Goal: Task Accomplishment & Management: Manage account settings

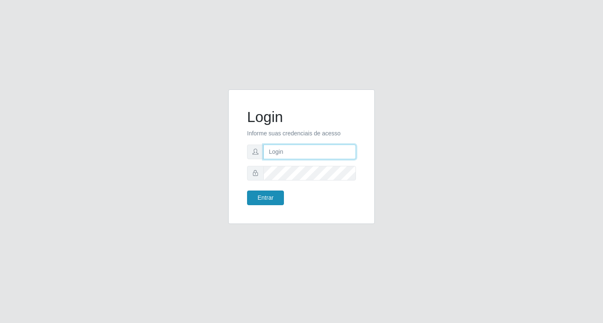
type input "adm@superpopularce.com.br"
click at [274, 197] on button "Entrar" at bounding box center [265, 198] width 37 height 15
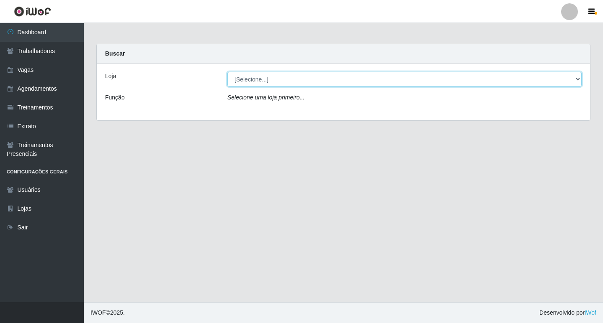
click at [242, 80] on select "[Selecione...] Super Popular" at bounding box center [404, 79] width 354 height 15
select select "537"
click at [227, 72] on select "[Selecione...] Super Popular" at bounding box center [404, 79] width 354 height 15
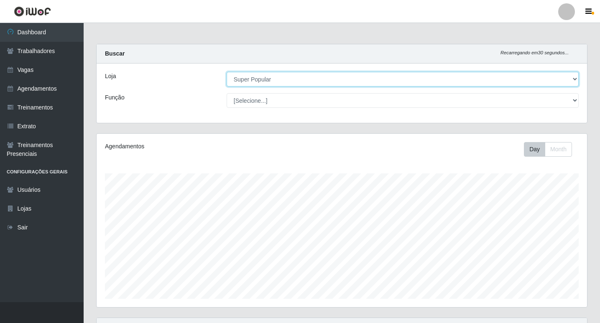
scroll to position [174, 491]
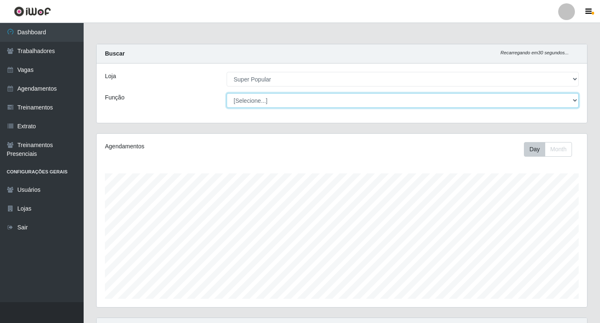
click at [246, 98] on select "[Selecione...] Repositor Repositor + Repositor ++" at bounding box center [403, 100] width 352 height 15
click at [227, 93] on select "[Selecione...] Repositor Repositor + Repositor ++" at bounding box center [403, 100] width 352 height 15
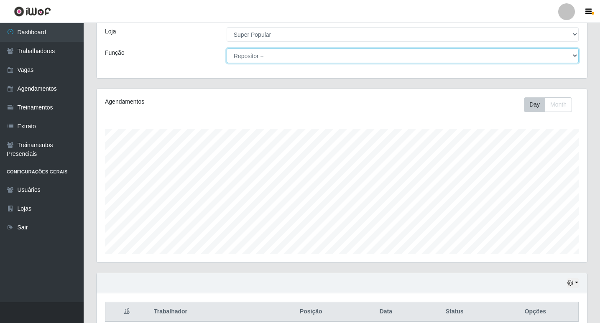
scroll to position [83, 0]
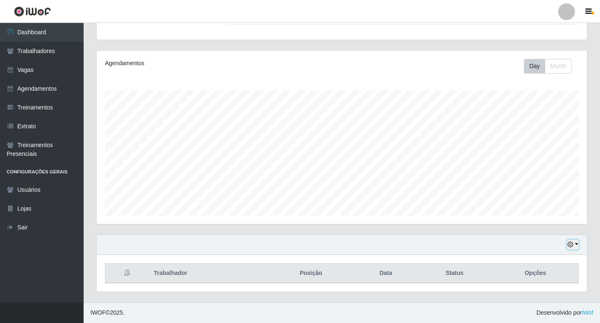
click at [572, 241] on button "button" at bounding box center [573, 245] width 12 height 10
click at [541, 230] on button "Não encerrados" at bounding box center [546, 231] width 66 height 17
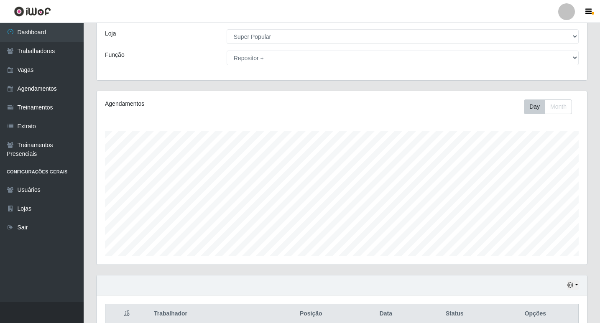
scroll to position [83, 0]
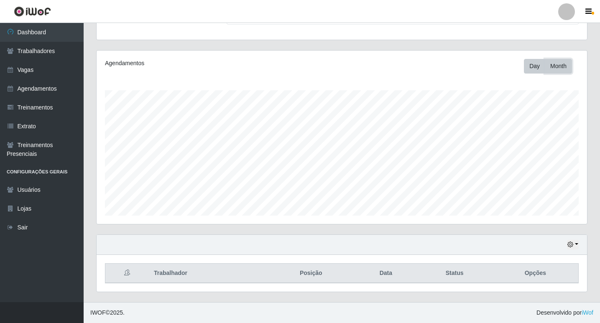
click at [560, 64] on button "Month" at bounding box center [558, 66] width 27 height 15
click at [578, 245] on button "button" at bounding box center [573, 245] width 12 height 10
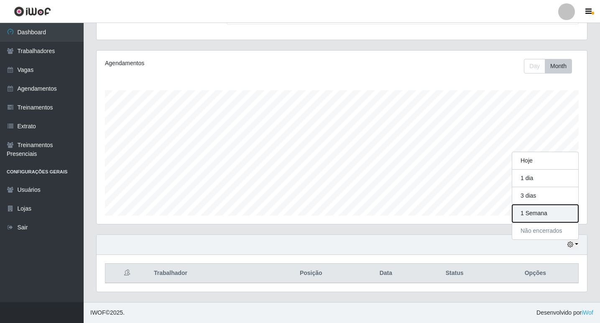
click at [547, 213] on button "1 Semana" at bounding box center [546, 214] width 66 height 18
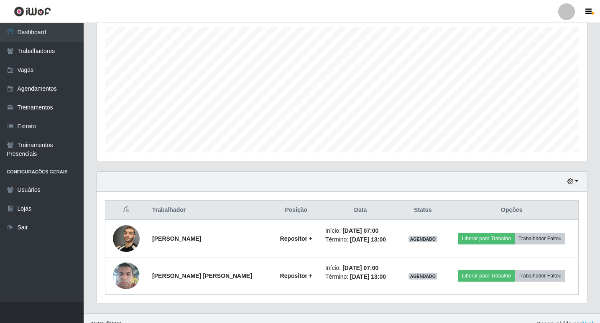
scroll to position [158, 0]
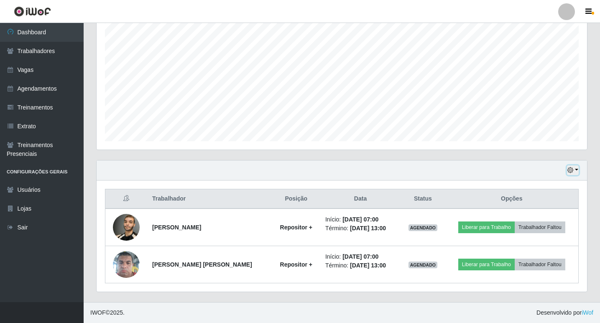
click at [570, 170] on icon "button" at bounding box center [571, 170] width 6 height 6
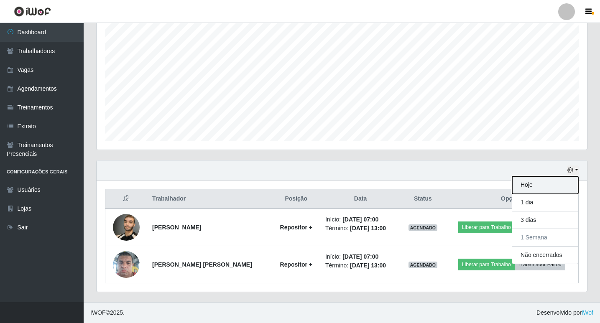
click at [536, 185] on button "Hoje" at bounding box center [546, 186] width 66 height 18
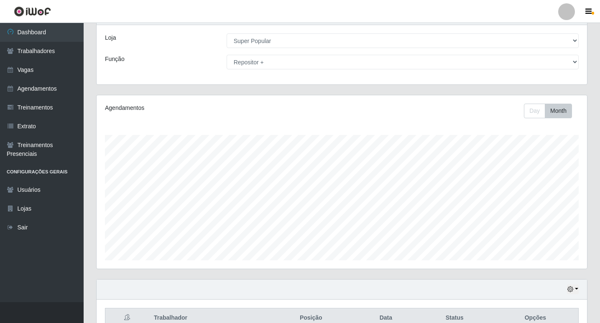
scroll to position [0, 0]
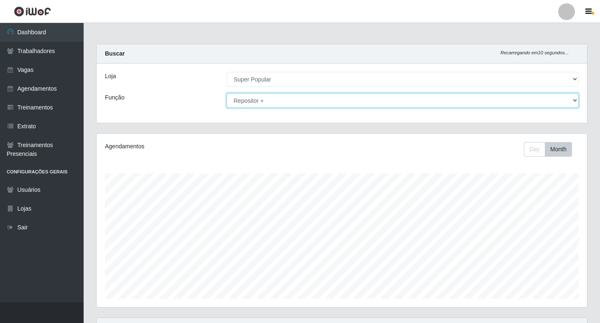
click at [324, 101] on select "[Selecione...] Repositor Repositor + Repositor ++" at bounding box center [403, 100] width 352 height 15
click at [227, 93] on select "[Selecione...] Repositor Repositor + Repositor ++" at bounding box center [403, 100] width 352 height 15
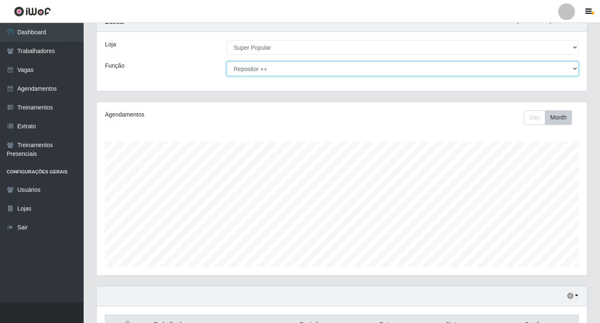
scroll to position [83, 0]
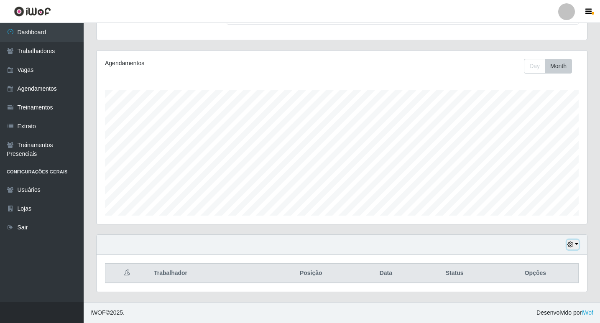
click at [576, 244] on button "button" at bounding box center [573, 245] width 12 height 10
click at [557, 211] on button "1 Semana" at bounding box center [546, 214] width 66 height 18
click at [571, 244] on icon "button" at bounding box center [571, 245] width 6 height 6
click at [541, 228] on button "Não encerrados" at bounding box center [546, 231] width 66 height 17
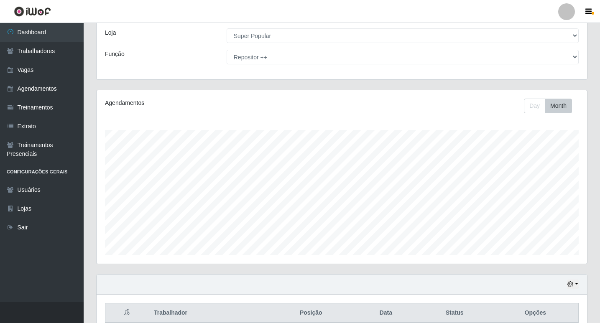
scroll to position [0, 0]
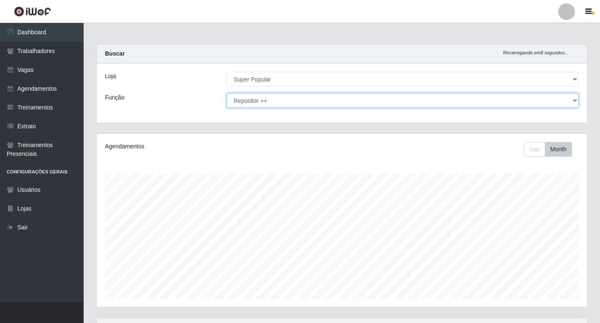
click at [308, 98] on select "[Selecione...] Repositor Repositor + Repositor ++" at bounding box center [403, 100] width 352 height 15
click at [227, 93] on select "[Selecione...] Repositor Repositor + Repositor ++" at bounding box center [403, 100] width 352 height 15
click at [294, 103] on select "[Selecione...] Repositor Repositor + Repositor ++" at bounding box center [403, 100] width 352 height 15
click at [227, 93] on select "[Selecione...] Repositor Repositor + Repositor ++" at bounding box center [403, 100] width 352 height 15
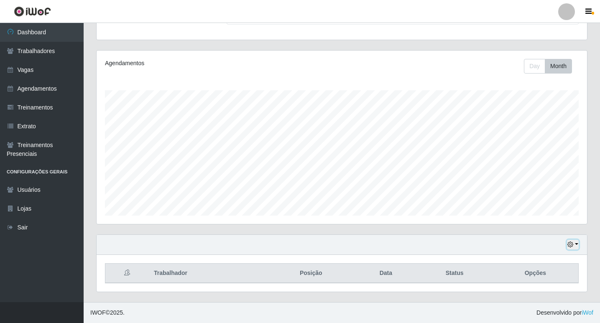
click at [573, 241] on button "button" at bounding box center [573, 245] width 12 height 10
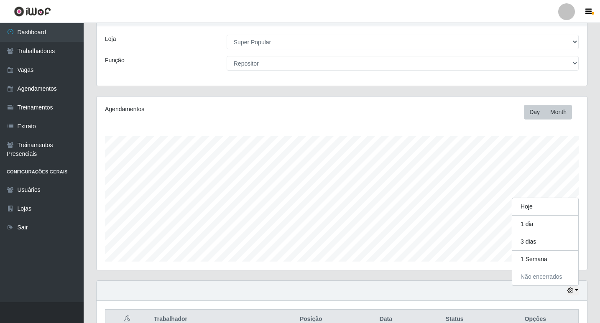
scroll to position [0, 0]
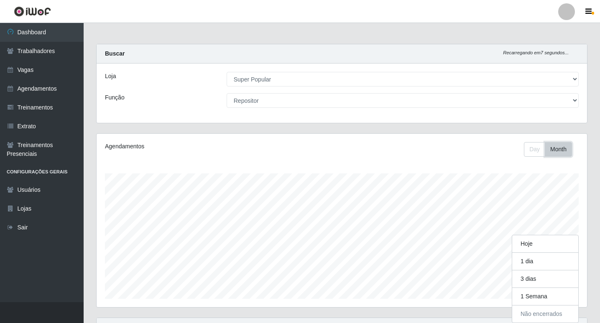
drag, startPoint x: 566, startPoint y: 151, endPoint x: 544, endPoint y: 148, distance: 22.3
click at [567, 151] on button "Month" at bounding box center [558, 149] width 27 height 15
click at [539, 148] on button "Day" at bounding box center [534, 149] width 21 height 15
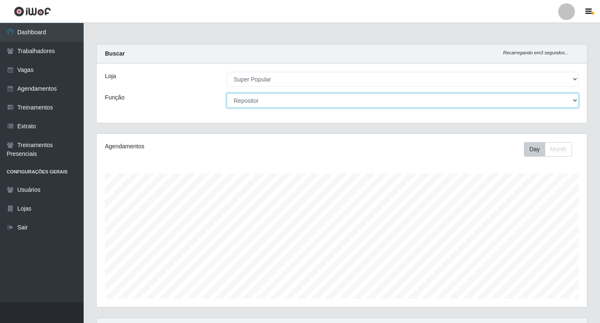
click at [275, 104] on select "[Selecione...] Repositor Repositor + Repositor ++" at bounding box center [403, 100] width 352 height 15
click at [227, 93] on select "[Selecione...] Repositor Repositor + Repositor ++" at bounding box center [403, 100] width 352 height 15
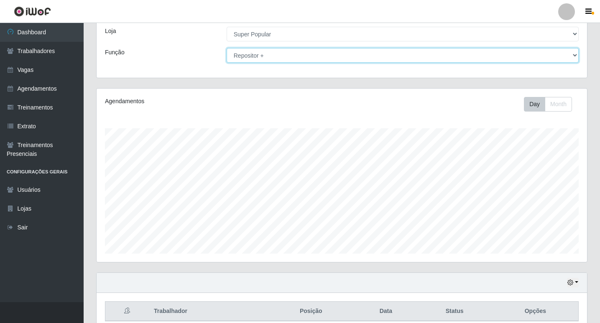
scroll to position [83, 0]
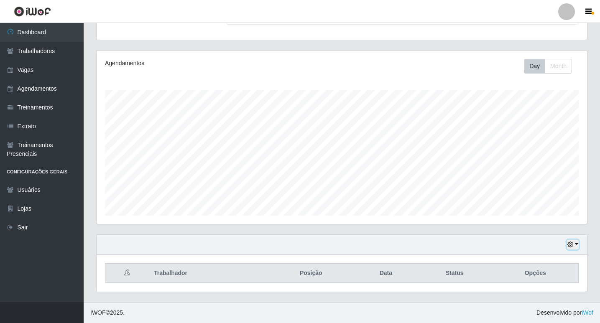
click at [574, 248] on button "button" at bounding box center [573, 245] width 12 height 10
click at [547, 215] on button "1 Semana" at bounding box center [546, 214] width 66 height 18
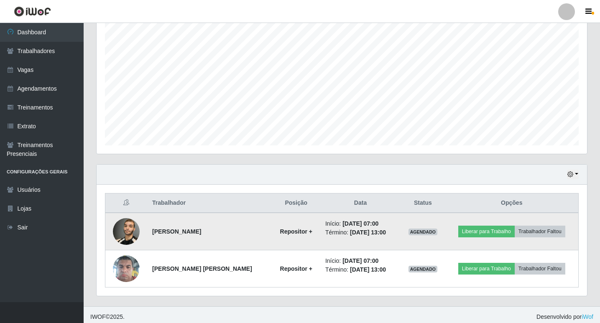
scroll to position [158, 0]
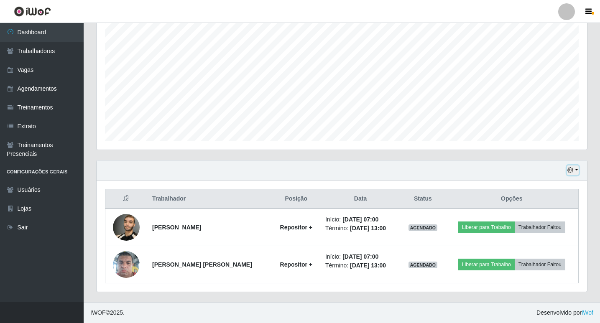
click at [571, 172] on icon "button" at bounding box center [571, 170] width 6 height 6
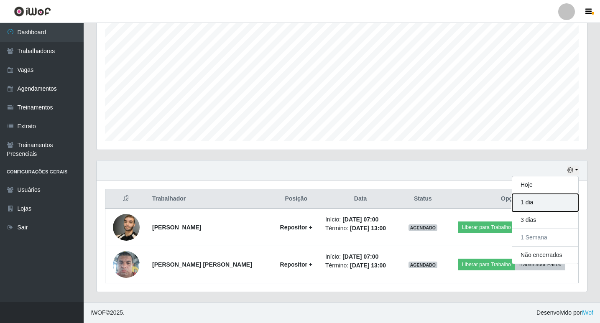
click at [535, 203] on button "1 dia" at bounding box center [546, 203] width 66 height 18
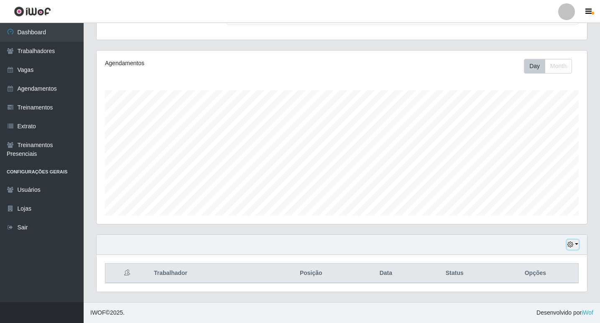
click at [574, 245] on button "button" at bounding box center [573, 245] width 12 height 10
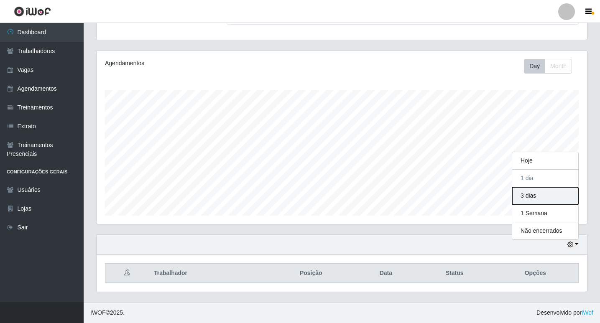
click at [544, 192] on button "3 dias" at bounding box center [546, 196] width 66 height 18
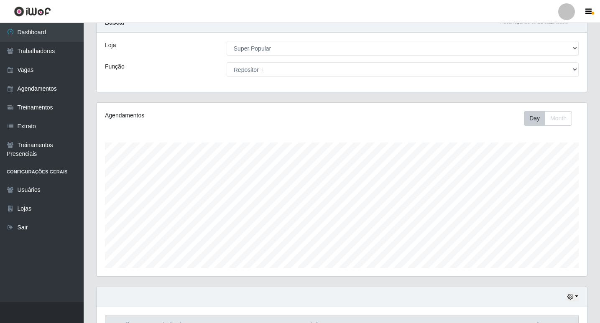
scroll to position [0, 0]
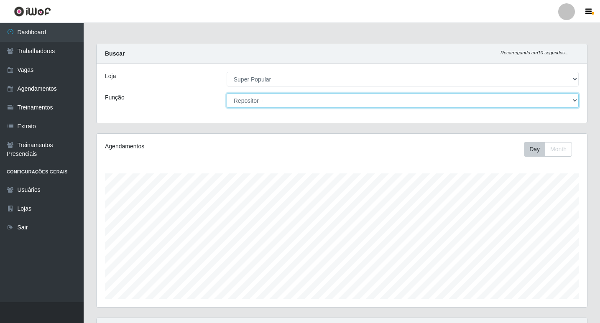
click at [311, 93] on select "[Selecione...] Repositor Repositor + Repositor ++" at bounding box center [403, 100] width 352 height 15
click at [227, 93] on select "[Selecione...] Repositor Repositor + Repositor ++" at bounding box center [403, 100] width 352 height 15
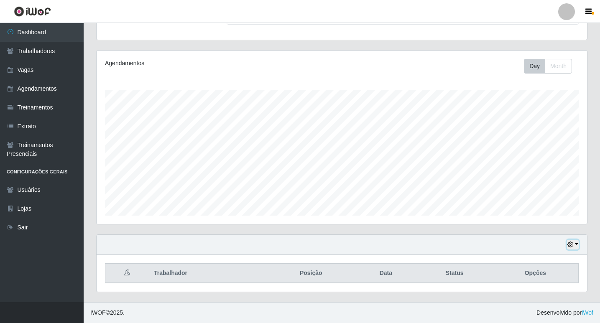
click at [577, 245] on button "button" at bounding box center [573, 245] width 12 height 10
click at [540, 216] on button "1 Semana" at bounding box center [546, 214] width 66 height 18
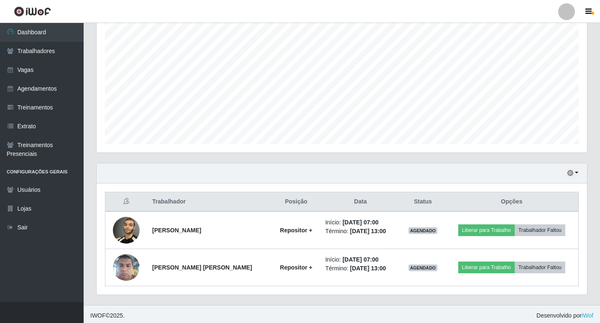
scroll to position [158, 0]
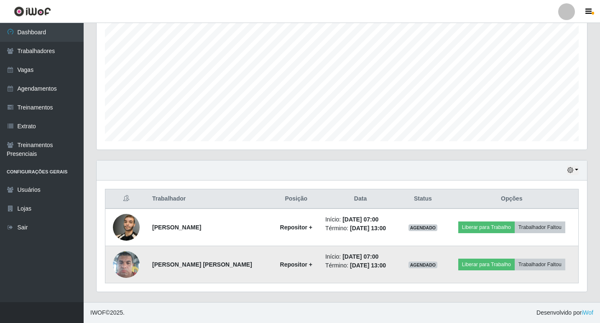
click at [133, 256] on img at bounding box center [126, 265] width 27 height 36
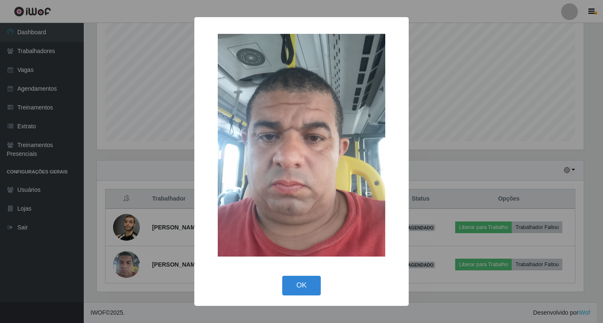
click at [146, 106] on div "× OK Cancel" at bounding box center [301, 161] width 603 height 323
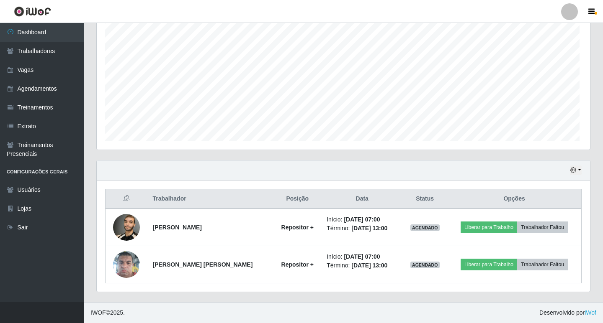
scroll to position [174, 491]
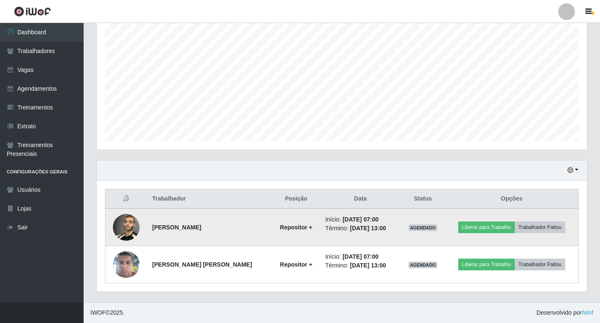
click at [126, 222] on img at bounding box center [126, 228] width 27 height 36
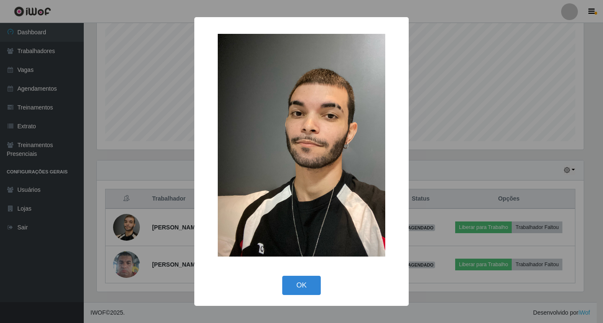
click at [143, 120] on div "× OK Cancel" at bounding box center [301, 161] width 603 height 323
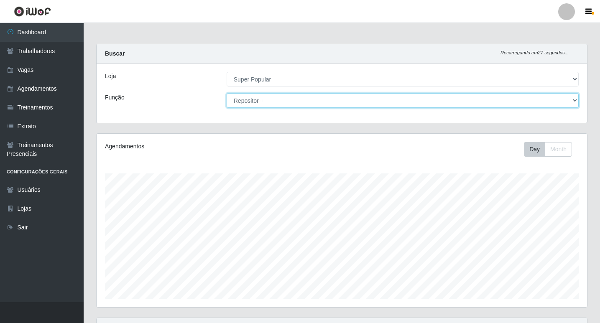
click at [235, 97] on select "[Selecione...] Repositor Repositor + Repositor ++" at bounding box center [403, 100] width 352 height 15
select select "24"
click at [227, 93] on select "[Selecione...] Repositor Repositor + Repositor ++" at bounding box center [403, 100] width 352 height 15
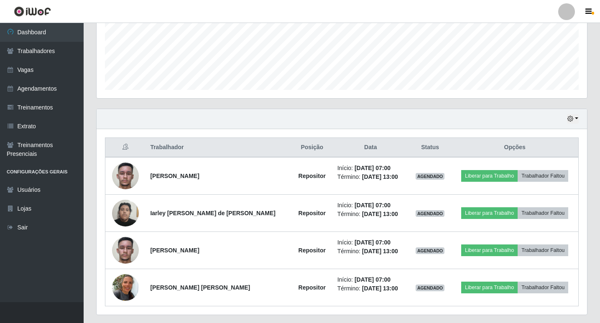
click at [405, 118] on div "Hoje 1 dia 3 dias 1 Semana Não encerrados" at bounding box center [342, 119] width 491 height 20
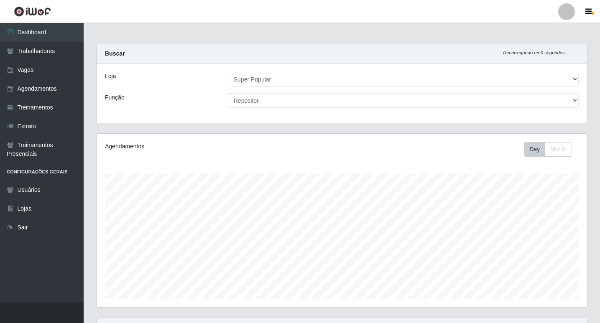
scroll to position [232, 0]
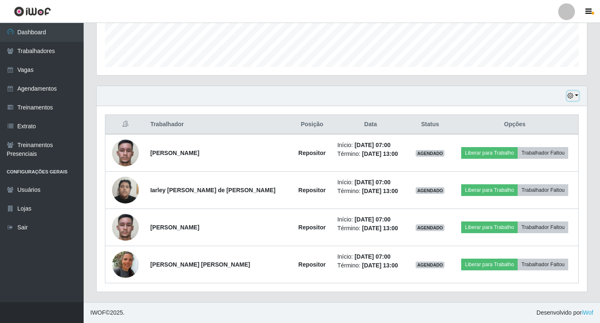
click at [574, 94] on button "button" at bounding box center [573, 96] width 12 height 10
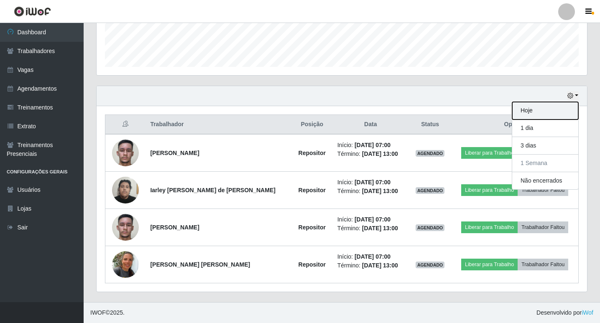
click at [548, 110] on button "Hoje" at bounding box center [546, 111] width 66 height 18
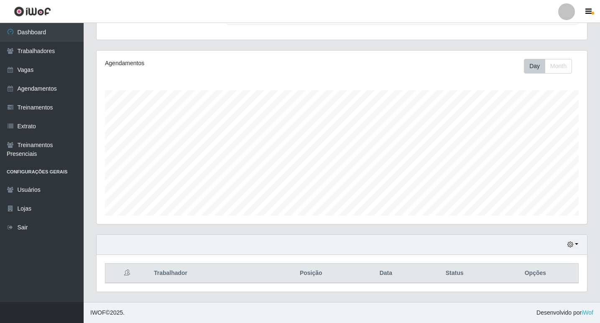
scroll to position [83, 0]
click at [573, 239] on div "Hoje 1 dia 3 dias 1 Semana Não encerrados" at bounding box center [342, 245] width 491 height 20
click at [570, 244] on icon "button" at bounding box center [571, 245] width 6 height 6
click at [538, 215] on button "1 Semana" at bounding box center [546, 214] width 66 height 18
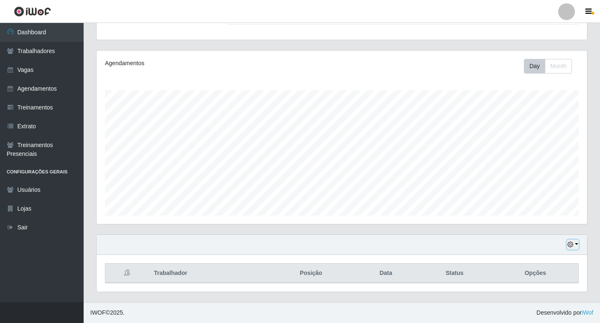
click at [574, 243] on icon "button" at bounding box center [571, 245] width 6 height 6
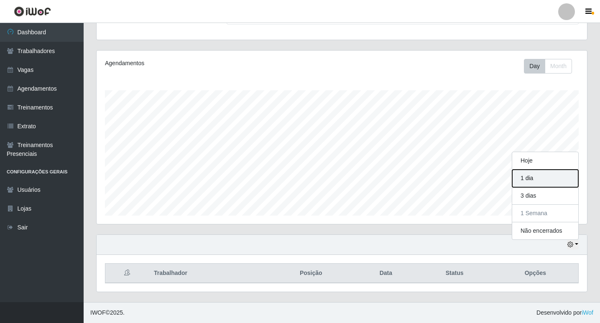
click at [546, 177] on button "1 dia" at bounding box center [546, 179] width 66 height 18
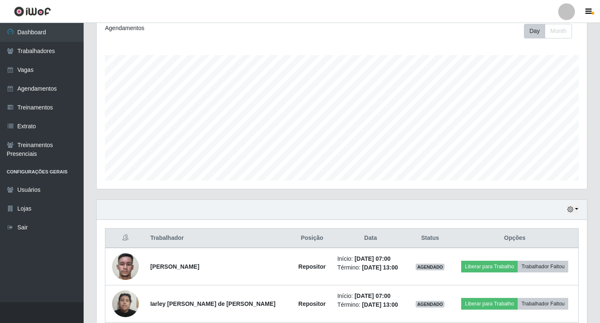
scroll to position [107, 0]
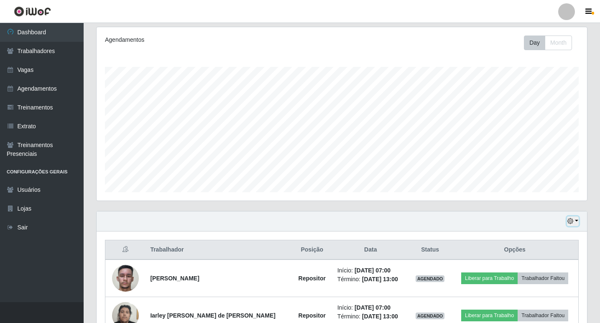
click at [573, 218] on button "button" at bounding box center [573, 222] width 12 height 10
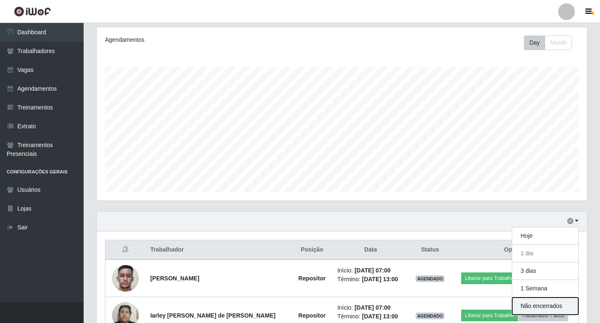
click at [546, 305] on button "Não encerrados" at bounding box center [546, 306] width 66 height 17
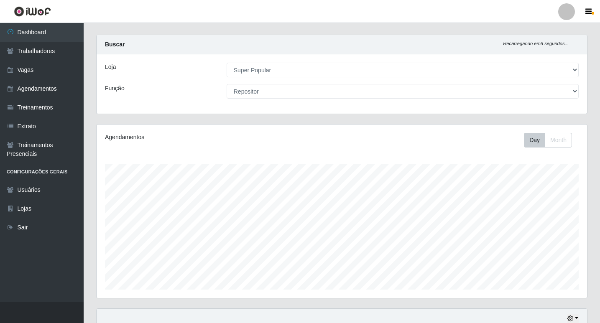
scroll to position [0, 0]
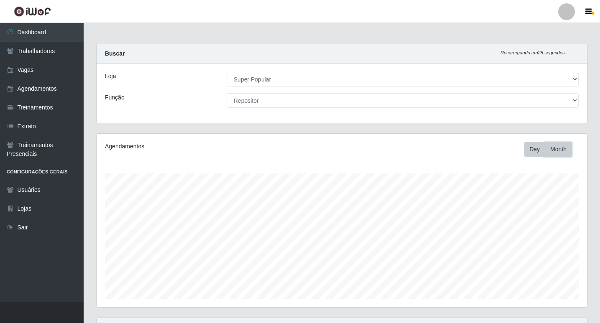
click at [562, 150] on button "Month" at bounding box center [558, 149] width 27 height 15
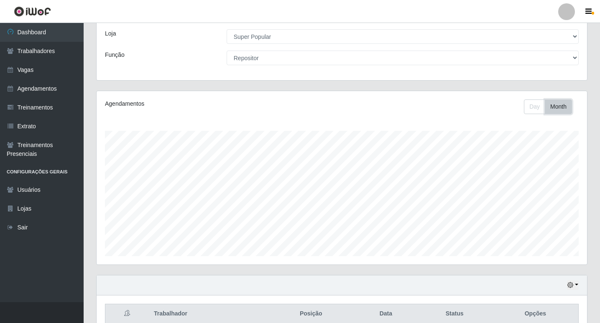
scroll to position [83, 0]
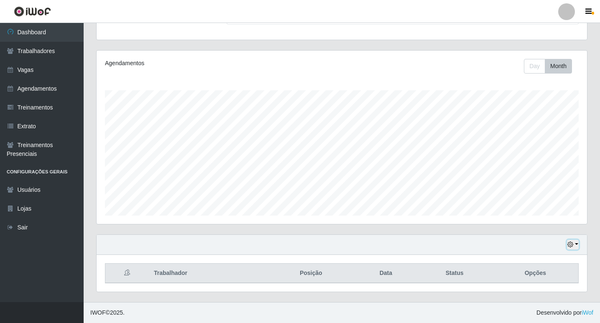
click at [570, 245] on icon "button" at bounding box center [571, 245] width 6 height 6
click at [549, 214] on button "1 Semana" at bounding box center [546, 214] width 66 height 18
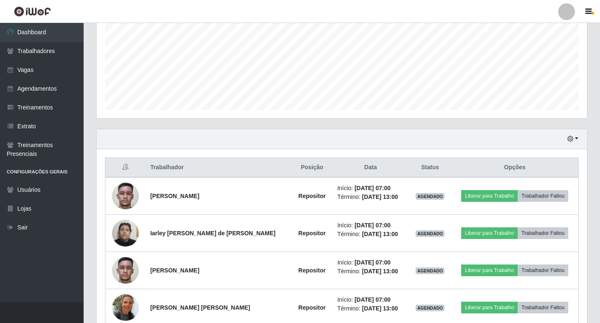
scroll to position [209, 0]
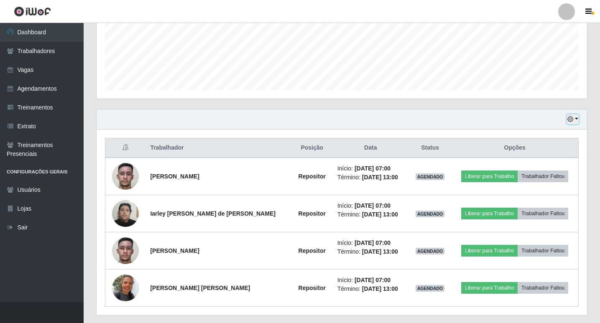
click at [574, 117] on button "button" at bounding box center [573, 120] width 12 height 10
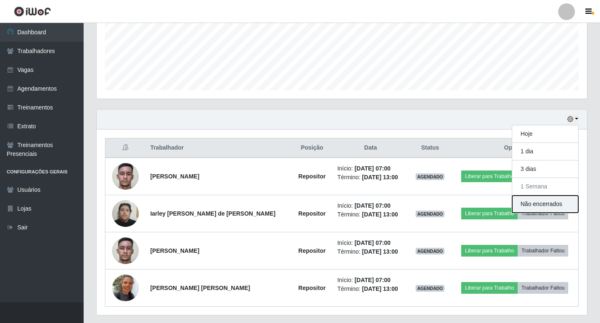
click at [535, 200] on button "Não encerrados" at bounding box center [546, 204] width 66 height 17
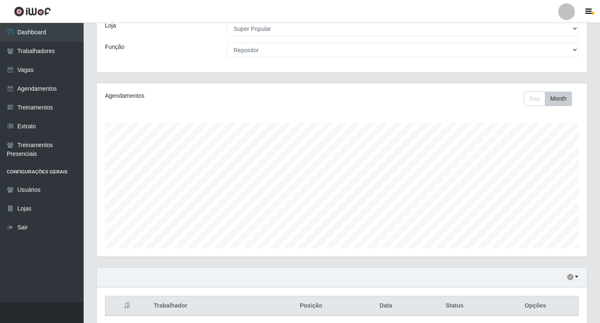
scroll to position [0, 0]
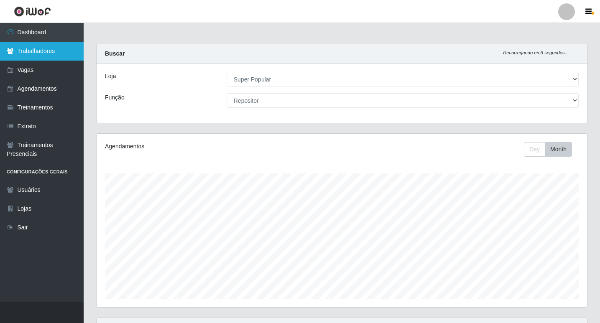
click at [29, 49] on link "Trabalhadores" at bounding box center [42, 51] width 84 height 19
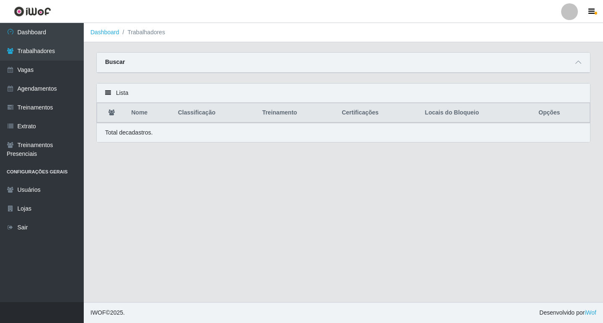
click at [126, 62] on div "Buscar" at bounding box center [343, 63] width 493 height 20
drag, startPoint x: 122, startPoint y: 59, endPoint x: 132, endPoint y: 43, distance: 19.3
click at [122, 59] on strong "Buscar" at bounding box center [115, 62] width 20 height 7
drag, startPoint x: 136, startPoint y: 30, endPoint x: 134, endPoint y: 46, distance: 16.5
click at [136, 30] on li "Trabalhadores" at bounding box center [142, 32] width 46 height 9
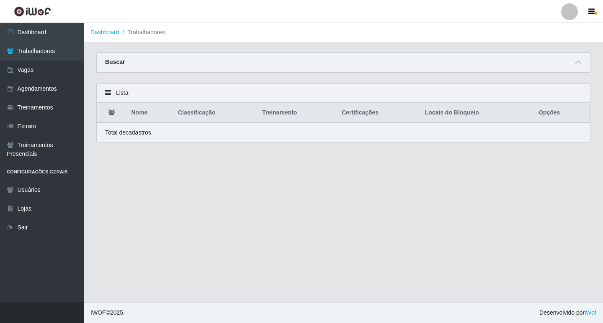
click at [122, 93] on div "Lista" at bounding box center [343, 93] width 493 height 19
click at [105, 90] on div "Lista" at bounding box center [343, 93] width 493 height 19
click at [575, 64] on icon at bounding box center [578, 62] width 6 height 6
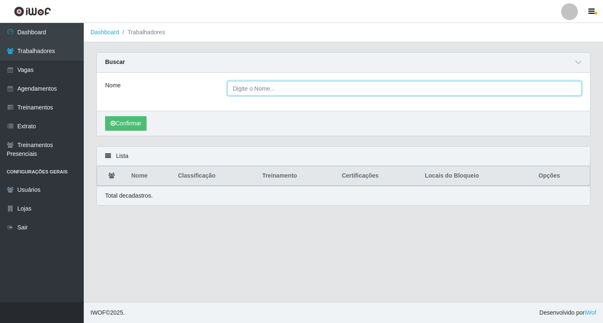
click at [251, 89] on input "Nome" at bounding box center [404, 88] width 354 height 15
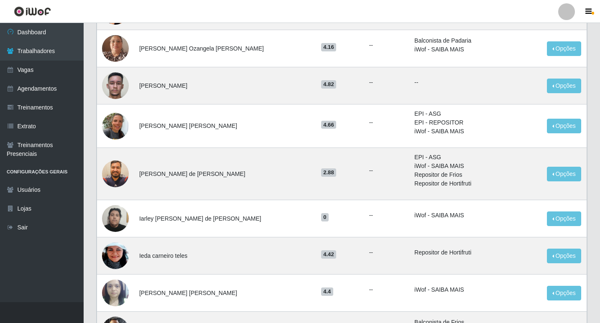
scroll to position [209, 0]
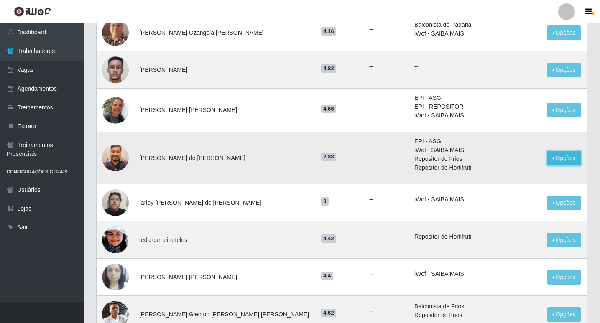
click at [549, 158] on button "Opções" at bounding box center [564, 158] width 34 height 15
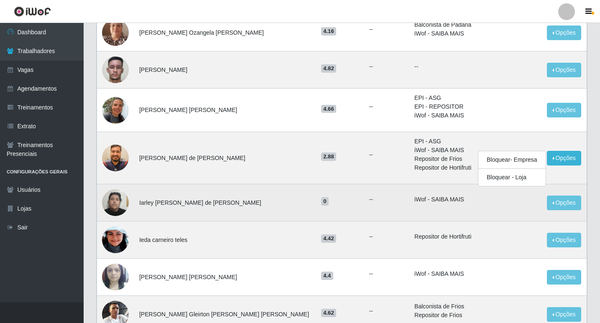
click at [503, 201] on td at bounding box center [509, 203] width 65 height 37
click at [542, 201] on td "Opções Bloquear - Empresa Bloquear - Loja" at bounding box center [564, 203] width 45 height 37
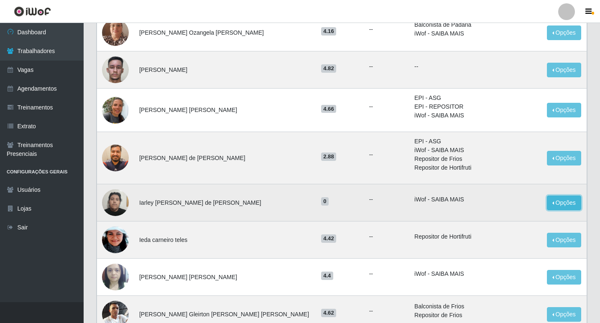
click at [550, 205] on button "Opções" at bounding box center [564, 203] width 34 height 15
click at [489, 222] on button "Bloquear - Loja" at bounding box center [512, 222] width 67 height 17
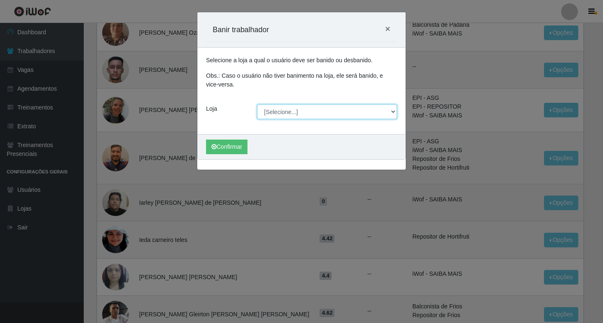
click at [273, 107] on select "[Selecione...] Super Popular" at bounding box center [327, 112] width 140 height 15
select select "537"
click at [257, 105] on select "[Selecione...] Super Popular" at bounding box center [327, 112] width 140 height 15
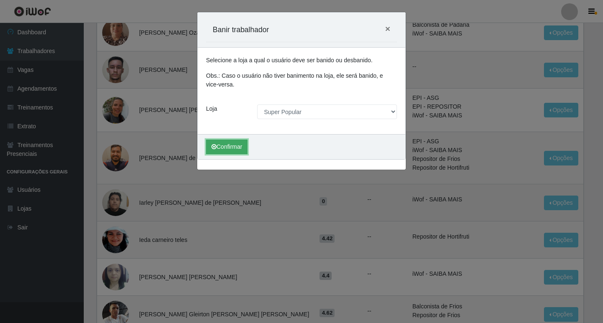
click at [244, 146] on button "Confirmar" at bounding box center [226, 147] width 41 height 15
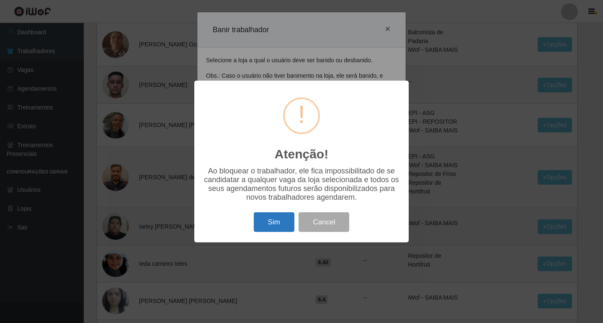
click at [259, 226] on button "Sim" at bounding box center [274, 223] width 41 height 20
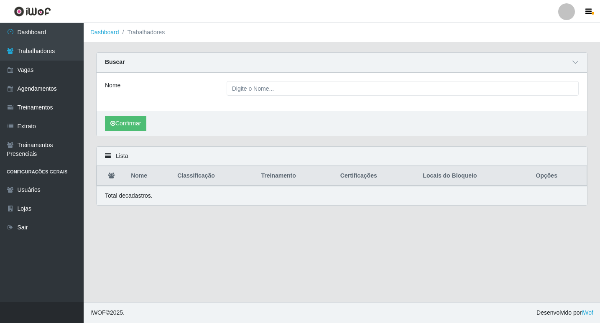
scroll to position [0, 0]
click at [105, 155] on icon at bounding box center [108, 156] width 6 height 6
click at [110, 156] on icon at bounding box center [108, 156] width 6 height 6
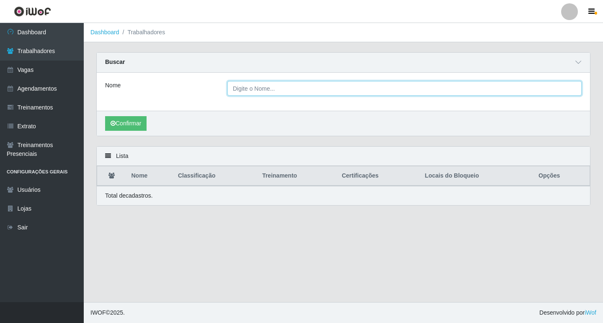
click at [250, 88] on input "Nome" at bounding box center [404, 88] width 354 height 15
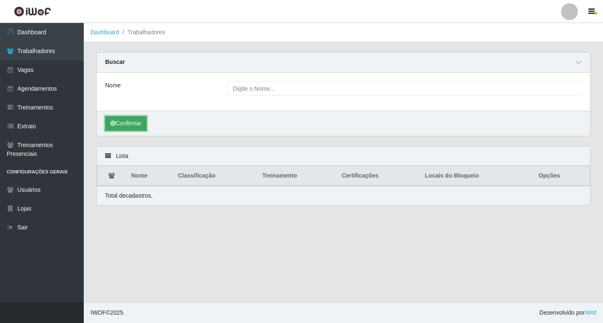
click at [135, 123] on button "Confirmar" at bounding box center [125, 123] width 41 height 15
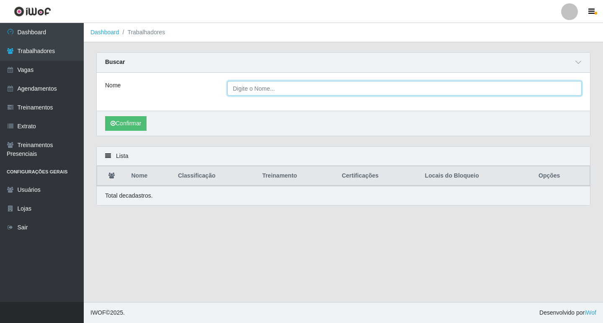
click at [257, 90] on input "Nome" at bounding box center [404, 88] width 354 height 15
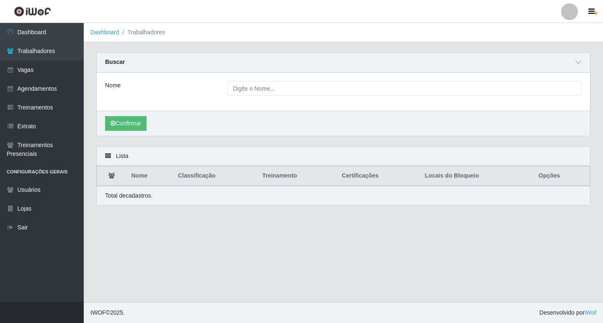
click at [115, 155] on div "Lista" at bounding box center [343, 156] width 493 height 19
click at [113, 174] on icon at bounding box center [111, 176] width 6 height 6
click at [140, 194] on p "Total de cadastros." at bounding box center [129, 196] width 48 height 9
click at [119, 59] on strong "Buscar" at bounding box center [115, 62] width 20 height 7
click at [128, 123] on button "Confirmar" at bounding box center [125, 123] width 41 height 15
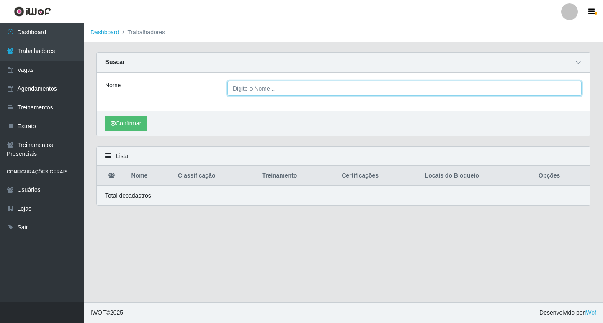
click at [260, 89] on input "Nome" at bounding box center [404, 88] width 354 height 15
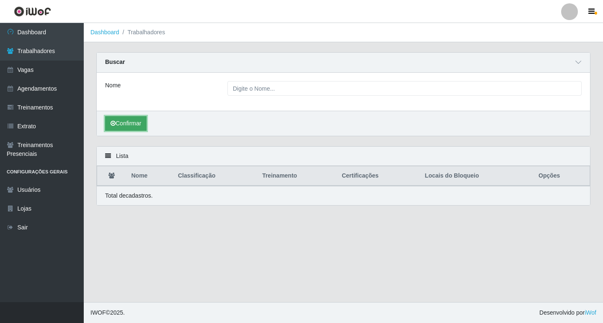
click at [124, 125] on button "Confirmar" at bounding box center [125, 123] width 41 height 15
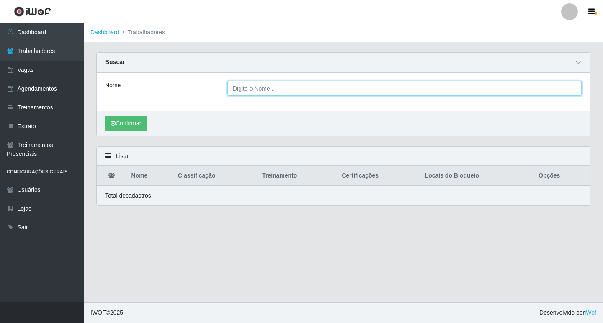
click at [244, 90] on input "Nome" at bounding box center [404, 88] width 354 height 15
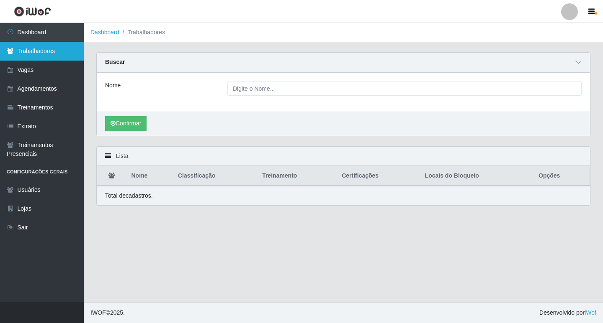
click at [28, 50] on link "Trabalhadores" at bounding box center [42, 51] width 84 height 19
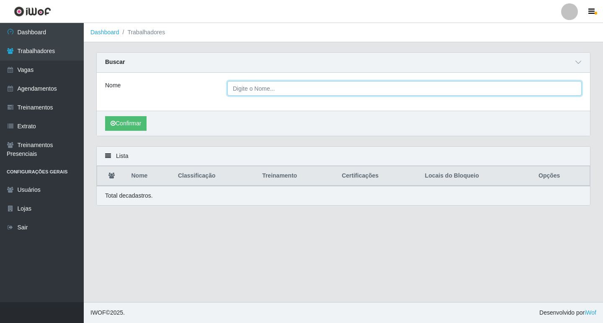
click at [236, 87] on input "Nome" at bounding box center [404, 88] width 354 height 15
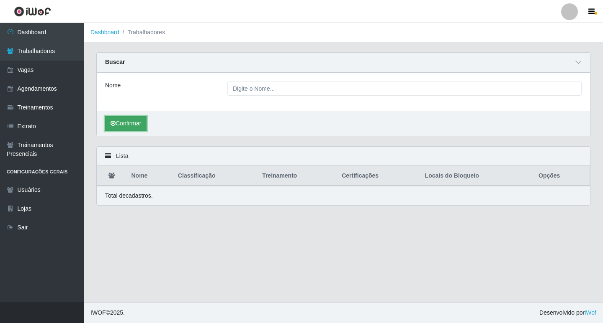
click at [119, 124] on button "Confirmar" at bounding box center [125, 123] width 41 height 15
click at [123, 123] on button "Confirmar" at bounding box center [125, 123] width 41 height 15
drag, startPoint x: 126, startPoint y: 151, endPoint x: 121, endPoint y: 155, distance: 6.8
click at [122, 154] on div "Lista" at bounding box center [343, 156] width 493 height 19
drag, startPoint x: 118, startPoint y: 158, endPoint x: 118, endPoint y: 174, distance: 15.5
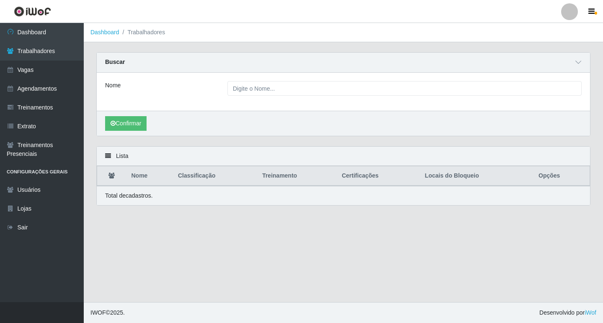
click at [118, 159] on div "Lista" at bounding box center [343, 156] width 493 height 19
click at [113, 178] on icon at bounding box center [111, 176] width 6 height 6
click at [111, 201] on div "Total de cadastros." at bounding box center [343, 195] width 493 height 19
click at [555, 174] on th "Opções" at bounding box center [561, 177] width 56 height 20
click at [578, 61] on icon at bounding box center [578, 62] width 6 height 6
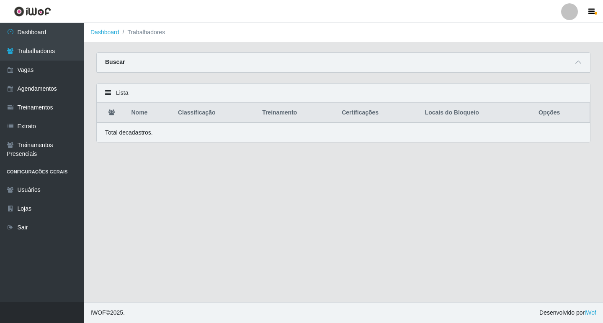
click at [106, 60] on strong "Buscar" at bounding box center [115, 62] width 20 height 7
click at [111, 61] on strong "Buscar" at bounding box center [115, 62] width 20 height 7
click at [115, 96] on div "Lista" at bounding box center [343, 93] width 493 height 19
click at [110, 94] on icon at bounding box center [108, 93] width 6 height 6
click at [107, 93] on icon at bounding box center [108, 93] width 6 height 6
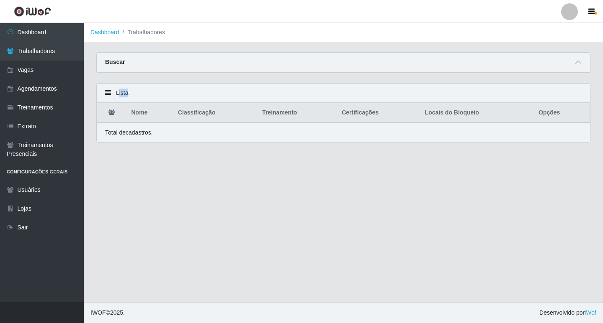
click at [117, 93] on div "Lista" at bounding box center [343, 93] width 493 height 19
drag, startPoint x: 177, startPoint y: 111, endPoint x: 561, endPoint y: 79, distance: 385.1
click at [185, 112] on th "Classificação" at bounding box center [215, 113] width 84 height 20
click at [581, 63] on span at bounding box center [578, 63] width 10 height 10
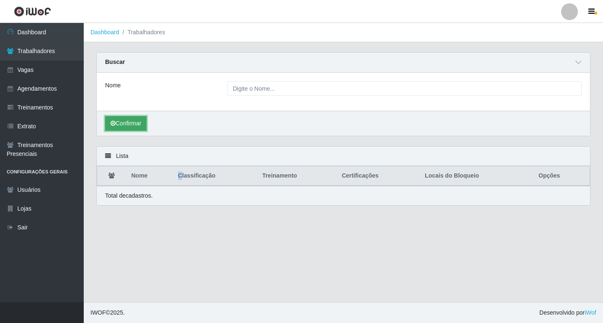
click at [126, 121] on button "Confirmar" at bounding box center [125, 123] width 41 height 15
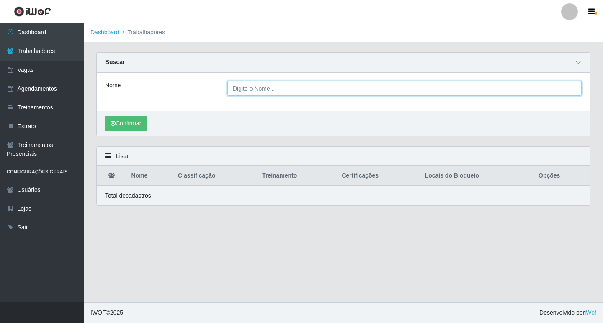
click at [252, 85] on input "Nome" at bounding box center [404, 88] width 354 height 15
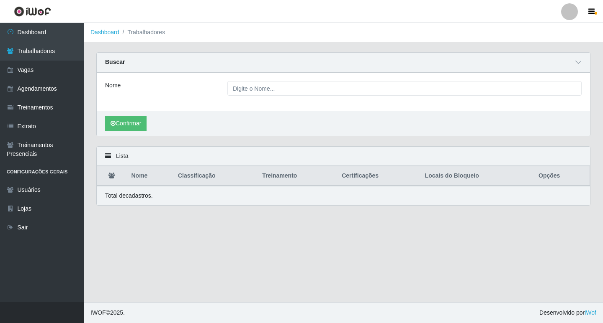
click at [142, 33] on li "Trabalhadores" at bounding box center [142, 32] width 46 height 9
click at [114, 33] on link "Dashboard" at bounding box center [104, 32] width 29 height 7
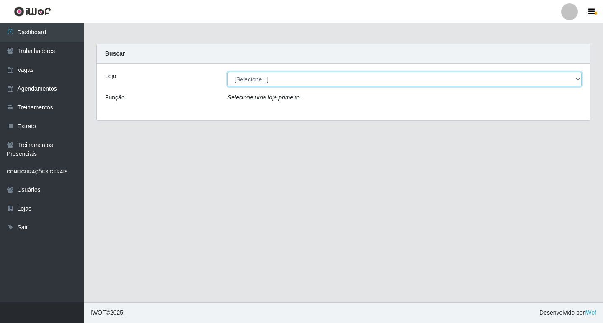
click at [321, 79] on select "[Selecione...] Super Popular" at bounding box center [404, 79] width 354 height 15
select select "537"
click at [227, 72] on select "[Selecione...] Super Popular" at bounding box center [404, 79] width 354 height 15
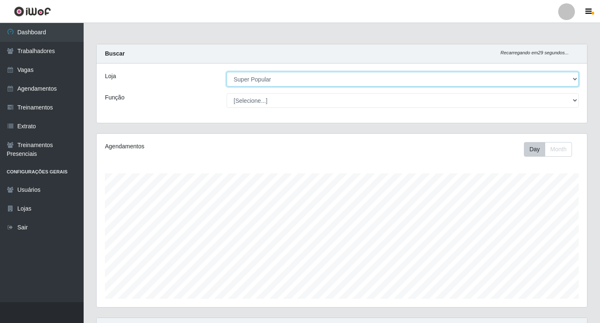
scroll to position [174, 491]
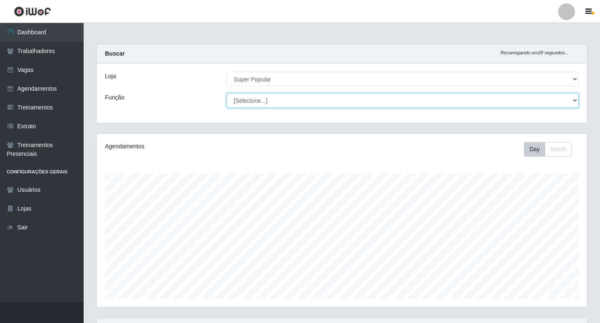
drag, startPoint x: 316, startPoint y: 86, endPoint x: 304, endPoint y: 104, distance: 21.7
click at [304, 104] on select "[Selecione...] Repositor Repositor + Repositor ++" at bounding box center [403, 100] width 352 height 15
select select "24"
click at [227, 93] on select "[Selecione...] Repositor Repositor + Repositor ++" at bounding box center [403, 100] width 352 height 15
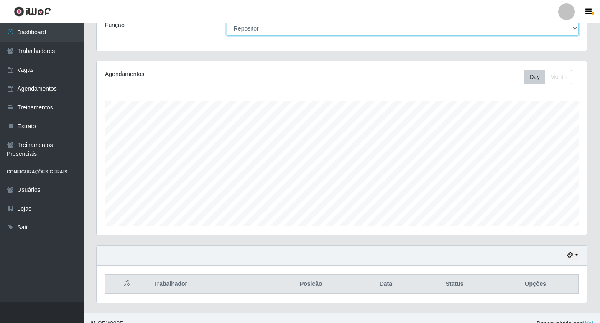
scroll to position [83, 0]
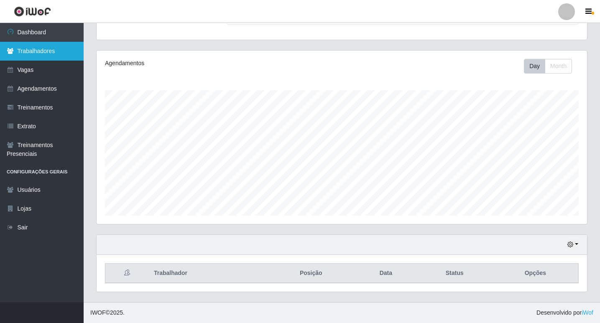
click at [26, 52] on link "Trabalhadores" at bounding box center [42, 51] width 84 height 19
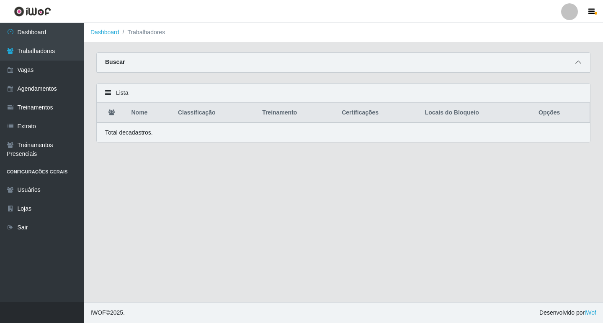
click at [579, 67] on span at bounding box center [578, 63] width 10 height 10
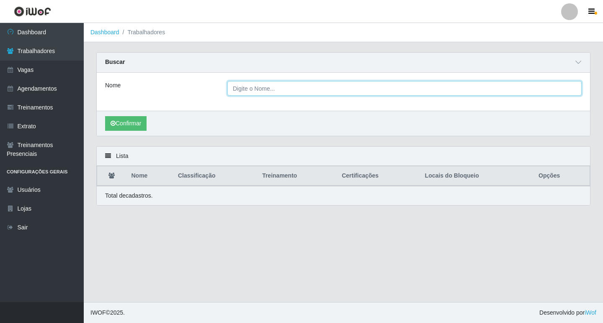
click at [257, 88] on input "Nome" at bounding box center [404, 88] width 354 height 15
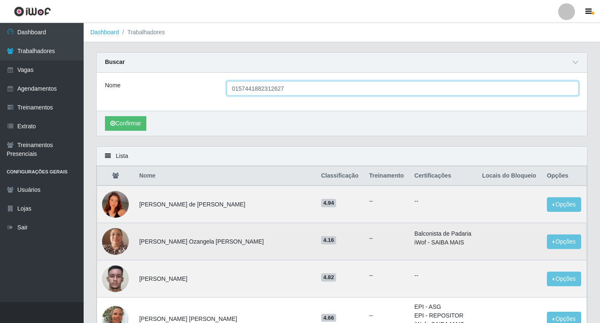
type input "0157441882312627"
click at [105, 116] on button "Confirmar" at bounding box center [125, 123] width 41 height 15
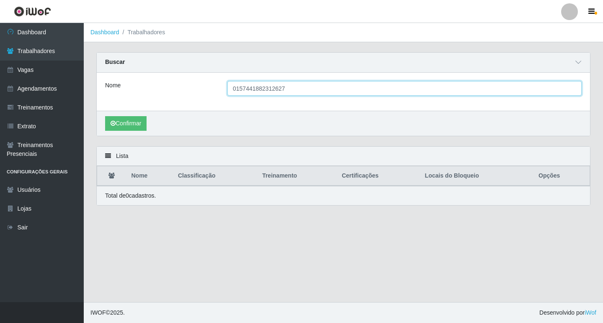
drag, startPoint x: 288, startPoint y: 90, endPoint x: 187, endPoint y: 95, distance: 100.6
click at [187, 95] on div "Nome 0157441882312627" at bounding box center [343, 88] width 489 height 15
click at [268, 92] on input "Nome" at bounding box center [404, 88] width 354 height 15
click at [267, 91] on input "Nome" at bounding box center [404, 88] width 354 height 15
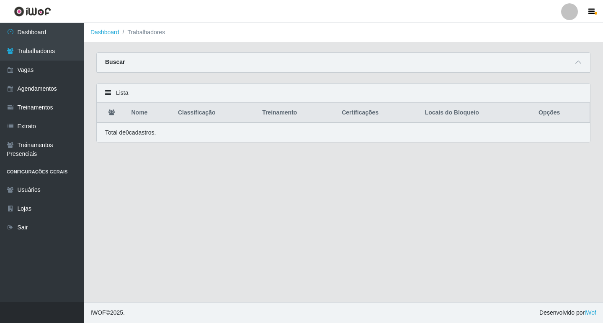
click at [117, 59] on strong "Buscar" at bounding box center [115, 62] width 20 height 7
click at [119, 95] on div "Lista" at bounding box center [343, 93] width 493 height 19
click at [113, 60] on strong "Buscar" at bounding box center [115, 62] width 20 height 7
click at [52, 73] on link "Vagas" at bounding box center [42, 70] width 84 height 19
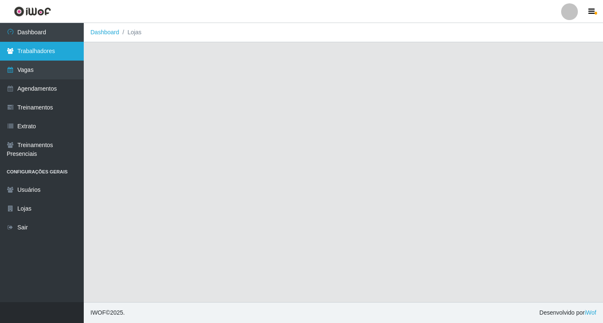
click at [55, 56] on link "Trabalhadores" at bounding box center [42, 51] width 84 height 19
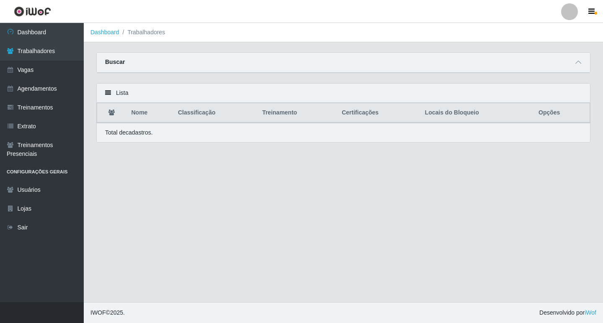
click at [134, 97] on div "Lista" at bounding box center [343, 93] width 493 height 19
click at [108, 94] on icon at bounding box center [108, 93] width 6 height 6
click at [125, 59] on div "Buscar" at bounding box center [343, 63] width 493 height 20
click at [139, 38] on ol "Dashboard Trabalhadores" at bounding box center [343, 32] width 519 height 19
click at [579, 63] on icon at bounding box center [578, 62] width 6 height 6
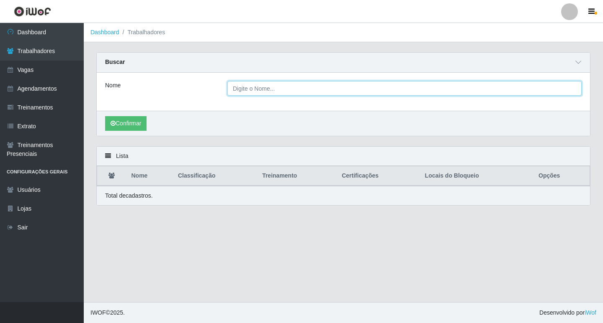
click at [250, 90] on input "Nome" at bounding box center [404, 88] width 354 height 15
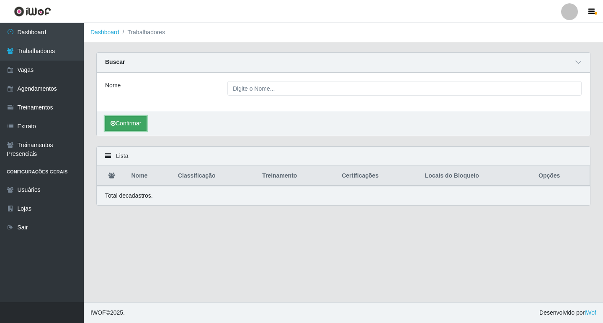
click at [125, 122] on button "Confirmar" at bounding box center [125, 123] width 41 height 15
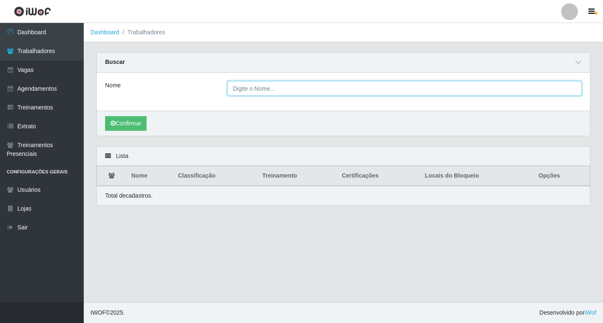
click at [265, 86] on input "Nome" at bounding box center [404, 88] width 354 height 15
click at [265, 86] on input "i" at bounding box center [404, 88] width 354 height 15
type input "iarler"
click at [105, 116] on button "Confirmar" at bounding box center [125, 123] width 41 height 15
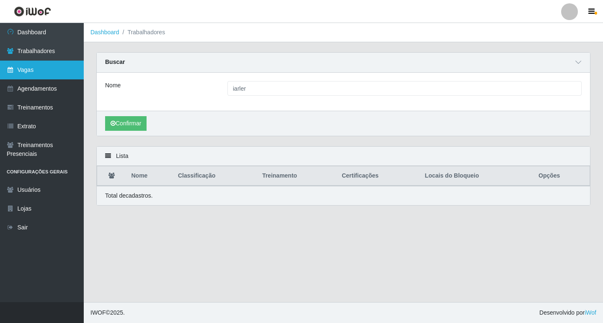
click at [46, 79] on link "Vagas" at bounding box center [42, 70] width 84 height 19
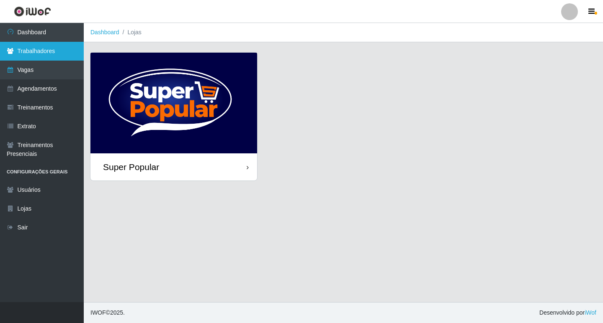
click at [44, 52] on link "Trabalhadores" at bounding box center [42, 51] width 84 height 19
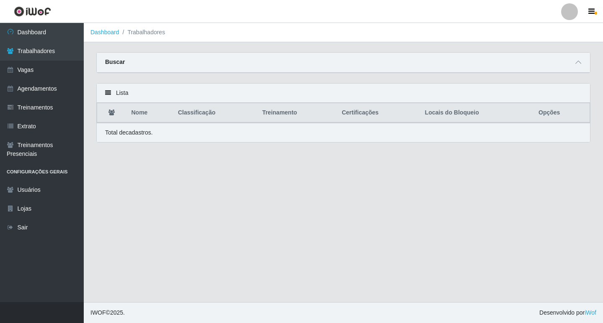
click at [117, 62] on strong "Buscar" at bounding box center [115, 62] width 20 height 7
click at [137, 31] on li "Trabalhadores" at bounding box center [142, 32] width 46 height 9
click at [107, 67] on div "Buscar" at bounding box center [343, 63] width 493 height 20
click at [108, 92] on icon at bounding box center [108, 93] width 6 height 6
click at [122, 97] on div "Lista" at bounding box center [343, 93] width 493 height 19
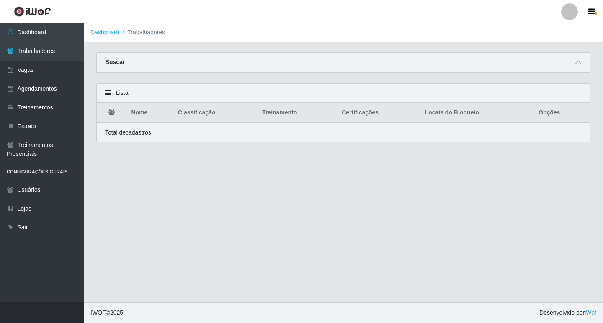
click at [117, 62] on strong "Buscar" at bounding box center [115, 62] width 20 height 7
click at [172, 67] on div "Buscar" at bounding box center [343, 63] width 493 height 20
drag, startPoint x: 251, startPoint y: 55, endPoint x: 602, endPoint y: 52, distance: 351.5
click at [253, 56] on div "Buscar" at bounding box center [343, 63] width 493 height 20
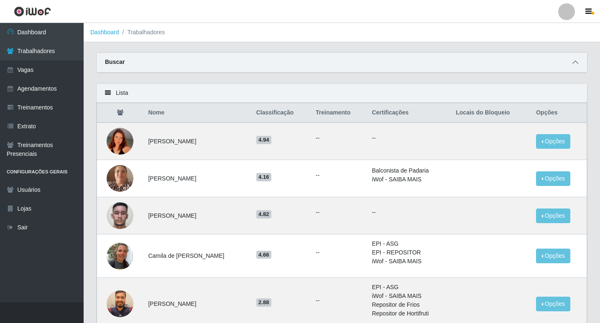
click at [580, 65] on span at bounding box center [576, 63] width 10 height 10
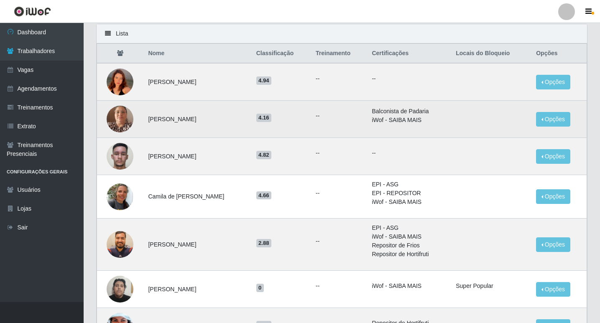
scroll to position [126, 0]
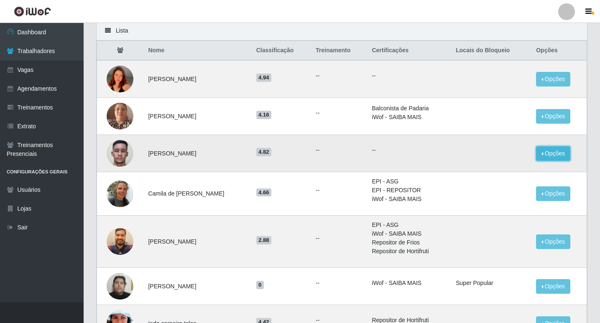
click at [563, 152] on button "Opções" at bounding box center [553, 153] width 34 height 15
click at [515, 171] on button "Bloquear - Loja" at bounding box center [501, 172] width 67 height 17
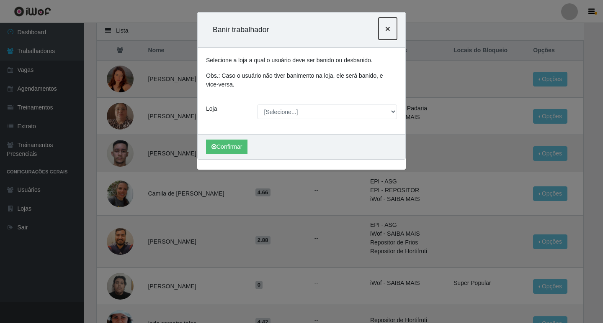
click at [388, 31] on span "×" at bounding box center [387, 29] width 5 height 10
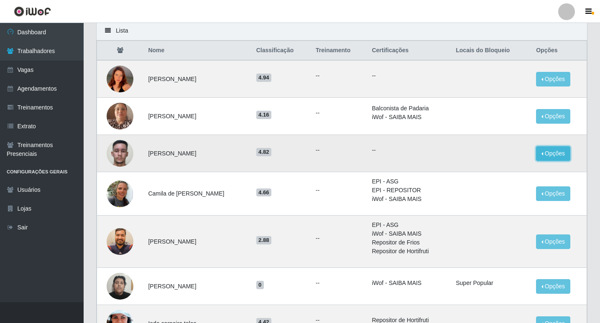
click at [550, 153] on button "Opções" at bounding box center [553, 153] width 34 height 15
click at [513, 170] on button "Bloquear - Loja" at bounding box center [501, 172] width 67 height 17
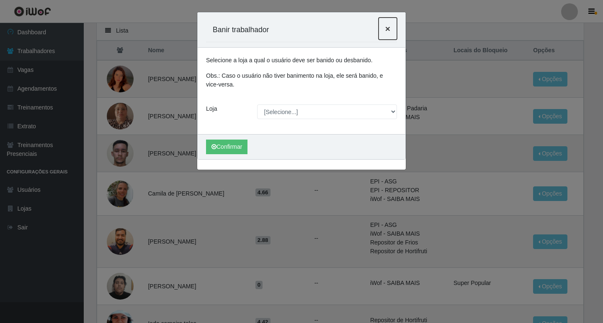
click at [387, 28] on span "×" at bounding box center [387, 29] width 5 height 10
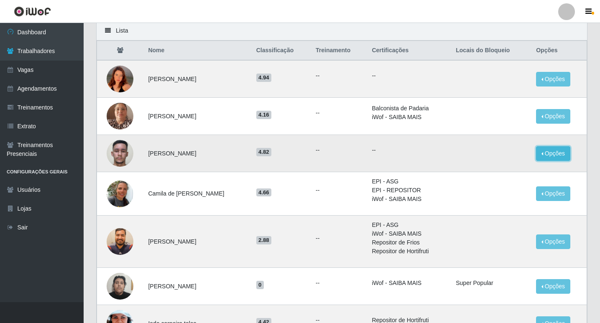
click at [554, 157] on button "Opções" at bounding box center [553, 153] width 34 height 15
click at [514, 155] on button "Bloquear - Empresa" at bounding box center [501, 156] width 67 height 18
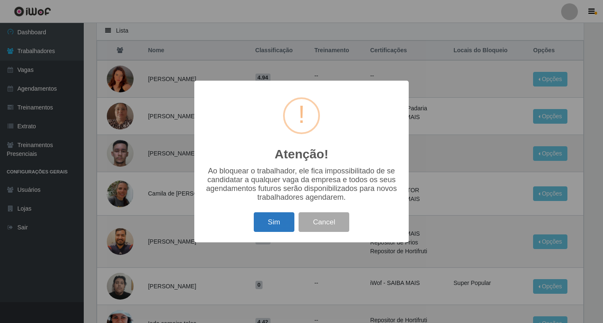
click at [272, 218] on button "Sim" at bounding box center [274, 223] width 41 height 20
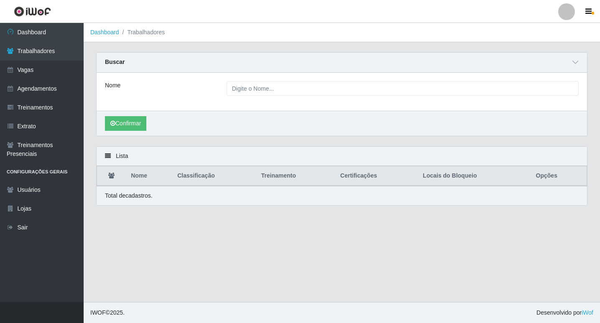
scroll to position [0, 0]
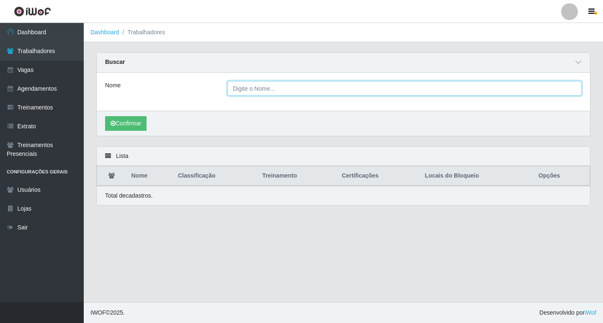
click at [257, 84] on input "Nome" at bounding box center [404, 88] width 354 height 15
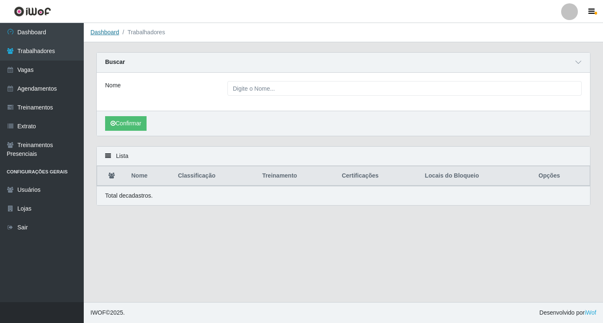
click at [116, 33] on link "Dashboard" at bounding box center [104, 32] width 29 height 7
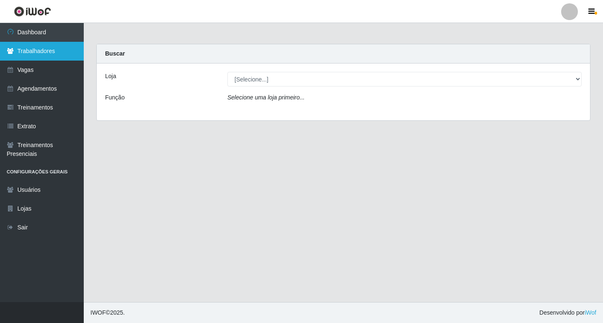
click at [48, 54] on link "Trabalhadores" at bounding box center [42, 51] width 84 height 19
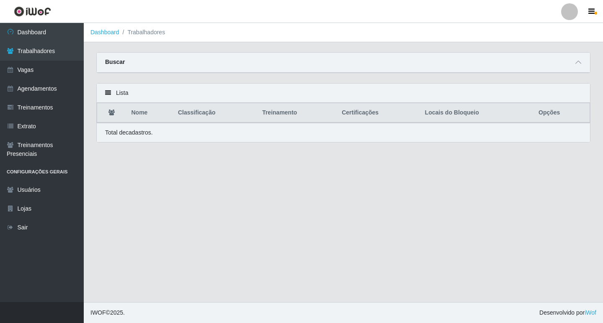
click at [115, 101] on div "Lista" at bounding box center [343, 93] width 493 height 19
click at [119, 60] on strong "Buscar" at bounding box center [115, 62] width 20 height 7
click at [153, 31] on li "Trabalhadores" at bounding box center [142, 32] width 46 height 9
click at [113, 31] on link "Dashboard" at bounding box center [104, 32] width 29 height 7
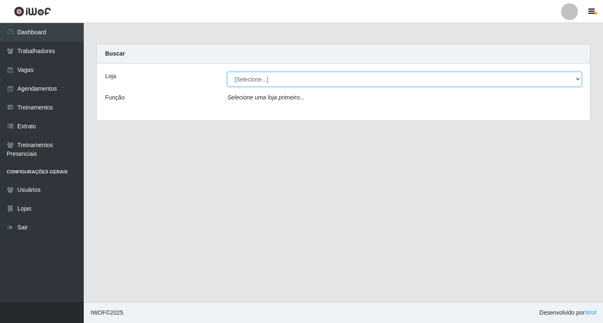
click at [333, 83] on select "[Selecione...] Super Popular" at bounding box center [404, 79] width 354 height 15
select select "537"
click at [227, 72] on select "[Selecione...] Super Popular" at bounding box center [404, 79] width 354 height 15
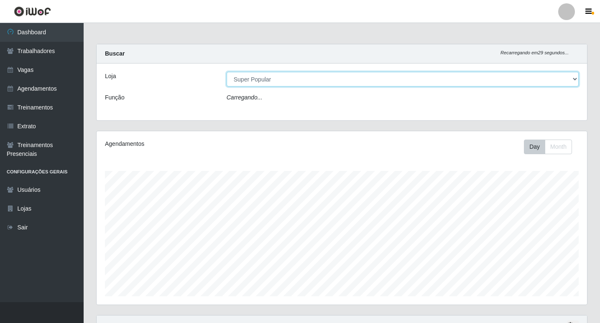
scroll to position [174, 491]
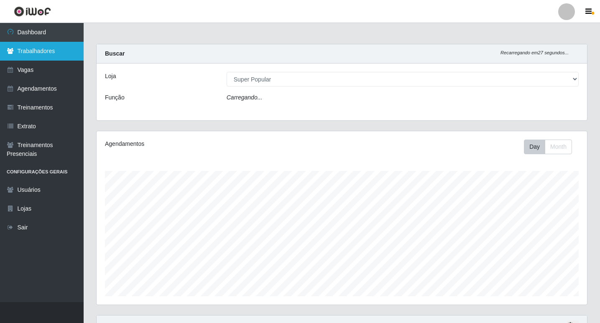
click at [69, 52] on link "Trabalhadores" at bounding box center [42, 51] width 84 height 19
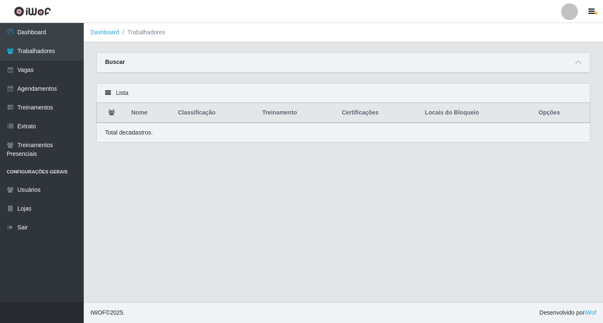
click at [120, 60] on strong "Buscar" at bounding box center [115, 62] width 20 height 7
click at [580, 64] on icon at bounding box center [578, 62] width 6 height 6
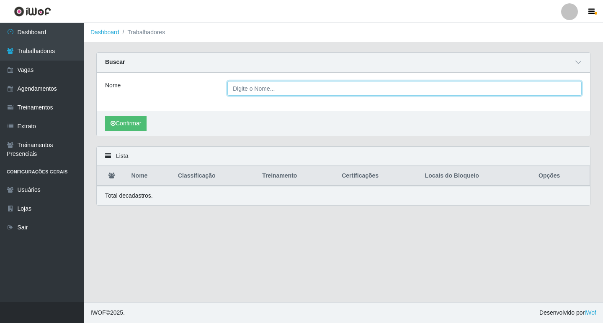
click at [273, 92] on input "Nome" at bounding box center [404, 88] width 354 height 15
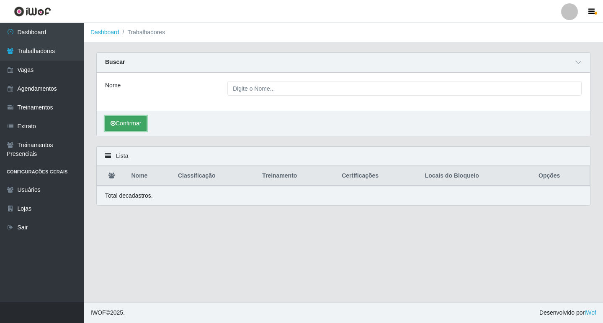
click at [128, 123] on button "Confirmar" at bounding box center [125, 123] width 41 height 15
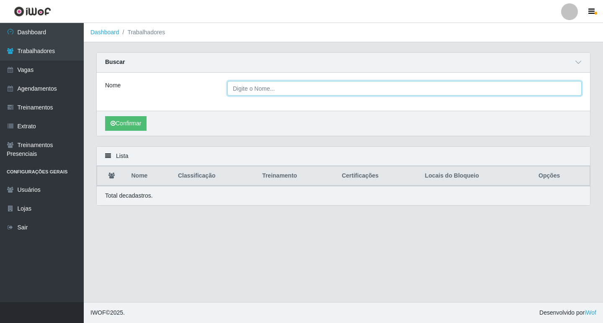
click at [285, 83] on input "Nome" at bounding box center [404, 88] width 354 height 15
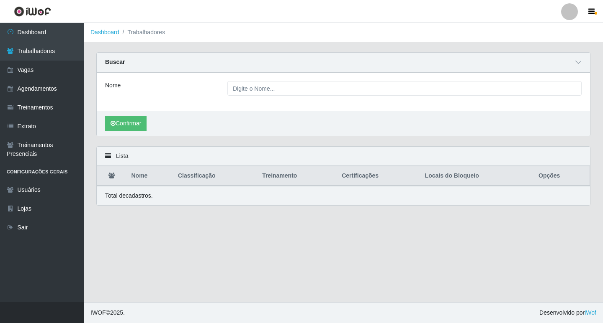
click at [159, 102] on div "Nome" at bounding box center [343, 92] width 493 height 38
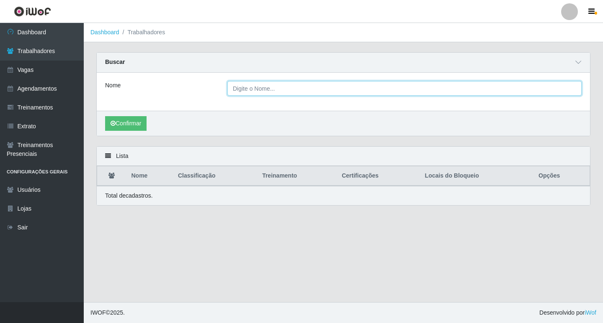
drag, startPoint x: 269, startPoint y: 85, endPoint x: 60, endPoint y: 16, distance: 219.9
click at [269, 85] on input "Nome" at bounding box center [404, 88] width 354 height 15
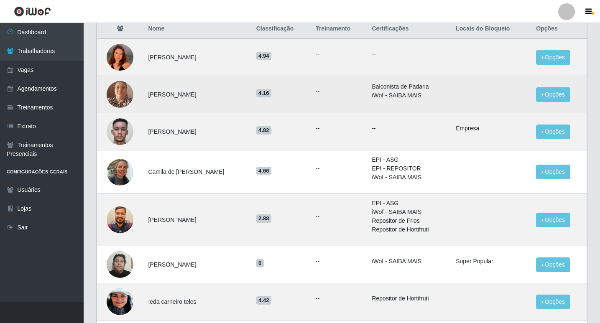
scroll to position [167, 0]
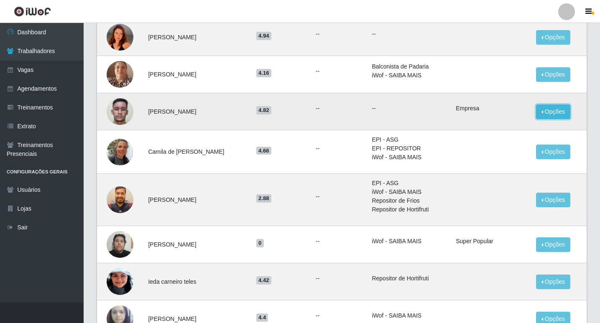
click at [554, 110] on button "Opções" at bounding box center [553, 112] width 34 height 15
click at [518, 130] on button "Bloquear - Loja" at bounding box center [496, 131] width 77 height 17
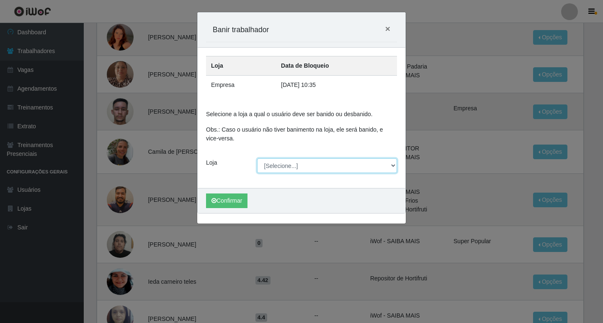
click at [286, 160] on select "[Selecione...] Super Popular" at bounding box center [327, 166] width 140 height 15
select select "537"
click at [257, 159] on select "[Selecione...] Super Popular" at bounding box center [327, 166] width 140 height 15
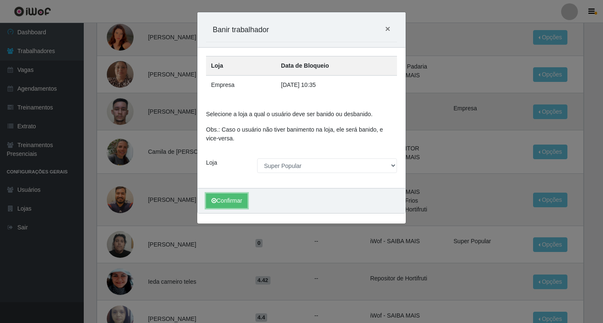
drag, startPoint x: 237, startPoint y: 199, endPoint x: 229, endPoint y: 94, distance: 105.3
click at [229, 94] on div "Loja Data de Bloqueio Empresa 12/10/2025, 10:35 Selecione a loja a qual o usuár…" at bounding box center [301, 131] width 208 height 166
click at [229, 205] on button "Confirmar" at bounding box center [226, 201] width 41 height 15
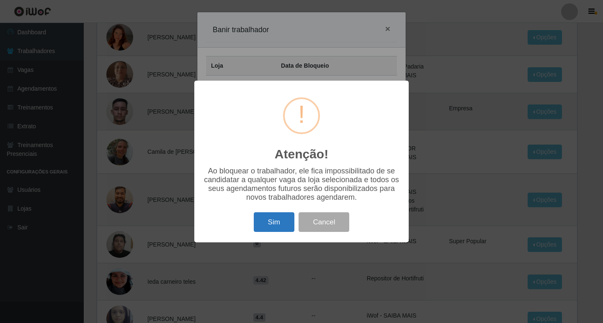
click at [277, 217] on button "Sim" at bounding box center [274, 223] width 41 height 20
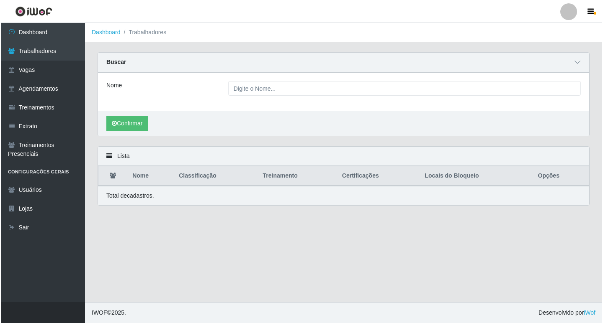
scroll to position [0, 0]
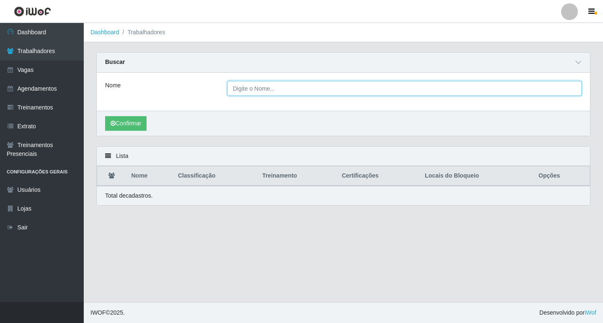
click at [264, 85] on input "Nome" at bounding box center [404, 88] width 354 height 15
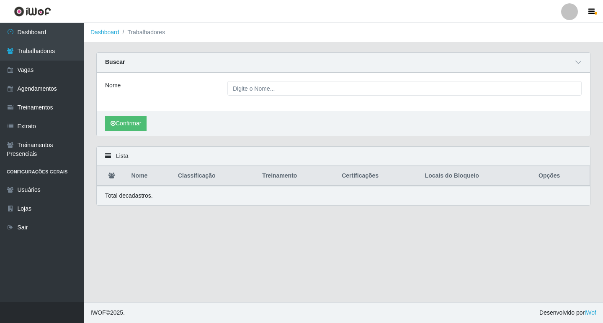
click at [192, 106] on div "Nome" at bounding box center [343, 92] width 493 height 38
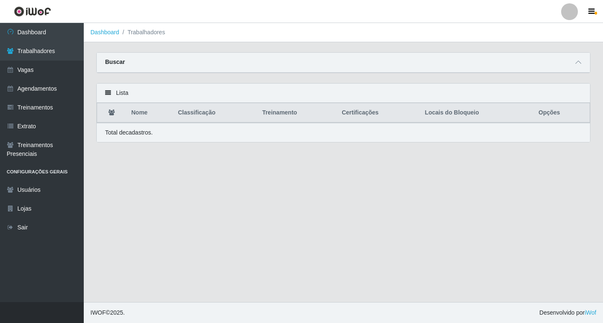
drag, startPoint x: 117, startPoint y: 59, endPoint x: 127, endPoint y: 62, distance: 10.3
click at [120, 62] on strong "Buscar" at bounding box center [115, 62] width 20 height 7
click at [579, 65] on icon at bounding box center [578, 62] width 6 height 6
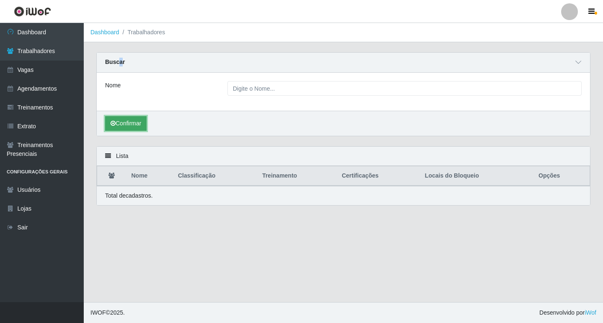
click at [126, 125] on button "Confirmar" at bounding box center [125, 123] width 41 height 15
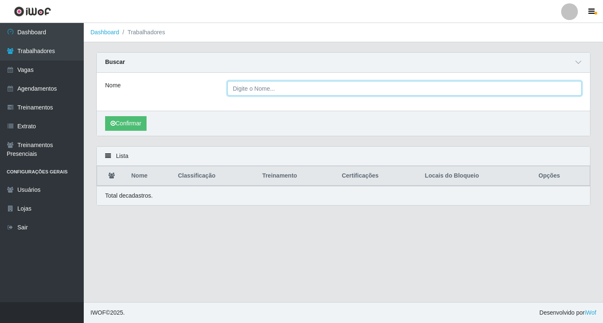
click at [308, 90] on input "Nome" at bounding box center [404, 88] width 354 height 15
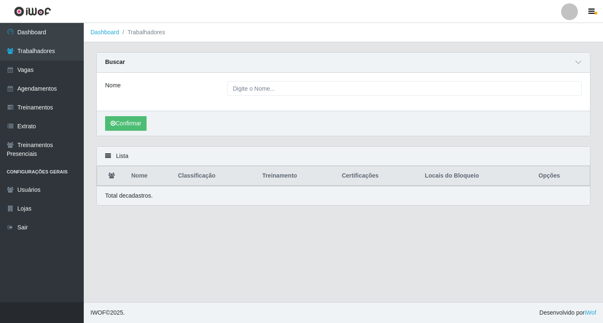
drag, startPoint x: 140, startPoint y: 107, endPoint x: 131, endPoint y: 101, distance: 10.2
click at [140, 107] on div "Nome" at bounding box center [343, 92] width 493 height 38
click at [72, 51] on link "Trabalhadores" at bounding box center [42, 51] width 84 height 19
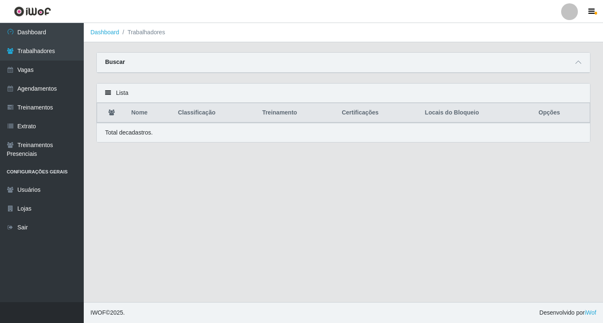
click at [115, 61] on strong "Buscar" at bounding box center [115, 62] width 20 height 7
click at [115, 92] on div "Lista" at bounding box center [343, 93] width 493 height 19
click at [579, 64] on icon at bounding box center [578, 62] width 6 height 6
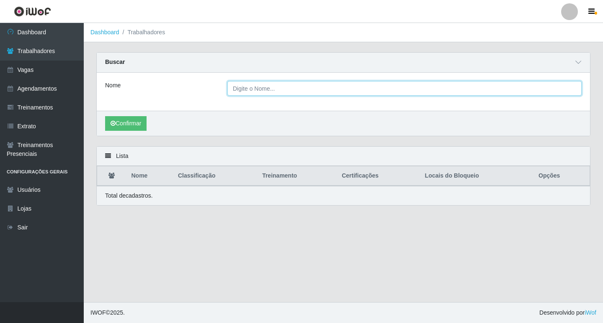
click at [267, 92] on input "Nome" at bounding box center [404, 88] width 354 height 15
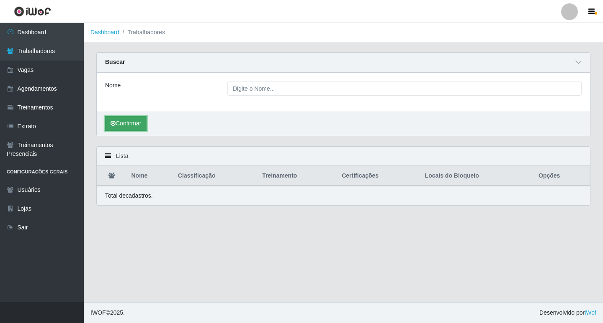
click at [139, 121] on button "Confirmar" at bounding box center [125, 123] width 41 height 15
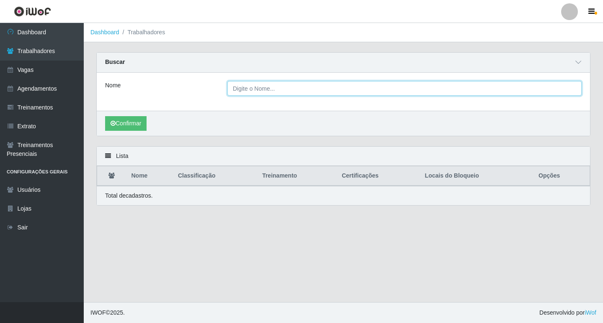
click at [276, 93] on input "Nome" at bounding box center [404, 88] width 354 height 15
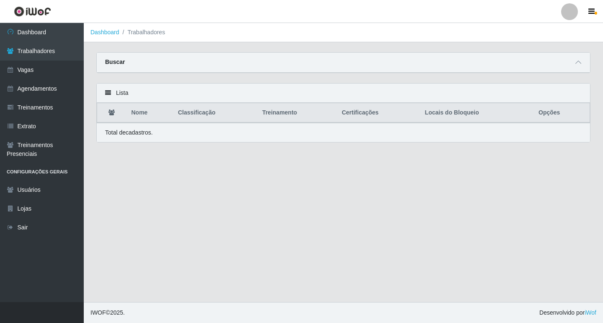
click at [119, 61] on strong "Buscar" at bounding box center [115, 62] width 20 height 7
drag, startPoint x: 115, startPoint y: 63, endPoint x: 289, endPoint y: 67, distance: 174.1
click at [115, 63] on strong "Buscar" at bounding box center [115, 62] width 20 height 7
drag, startPoint x: 585, startPoint y: 59, endPoint x: 580, endPoint y: 67, distance: 8.7
click at [585, 59] on div "Buscar" at bounding box center [343, 63] width 493 height 20
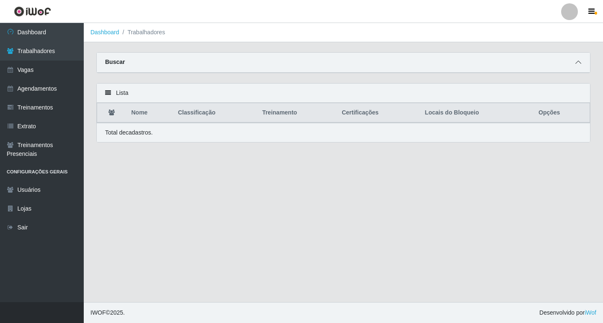
click at [580, 67] on span at bounding box center [578, 63] width 10 height 10
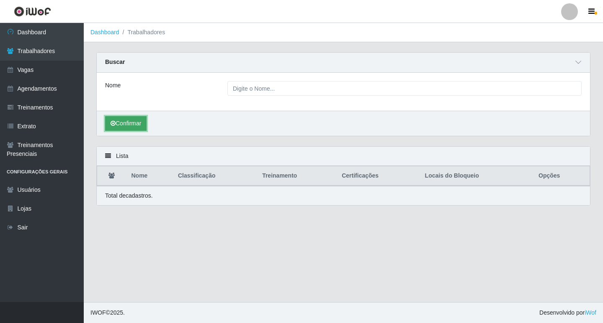
click at [124, 126] on button "Confirmar" at bounding box center [125, 123] width 41 height 15
drag, startPoint x: 331, startPoint y: 104, endPoint x: 329, endPoint y: 97, distance: 7.2
click at [331, 104] on div "Nome" at bounding box center [343, 92] width 493 height 38
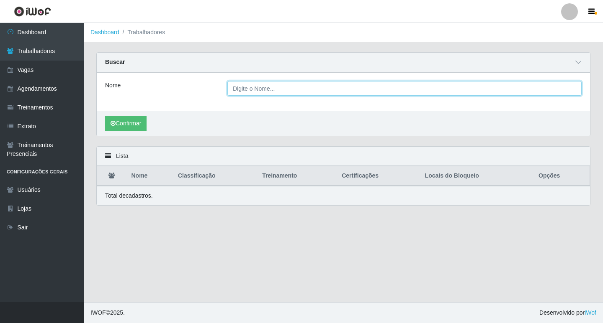
click at [328, 95] on input "Nome" at bounding box center [404, 88] width 354 height 15
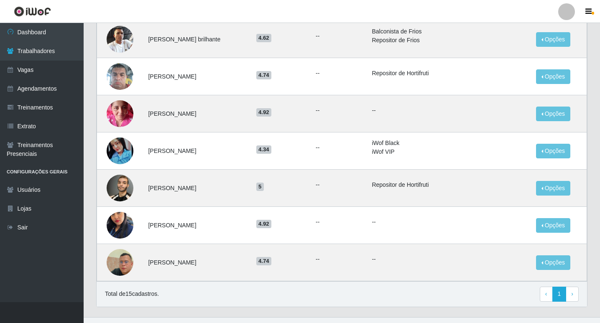
scroll to position [500, 0]
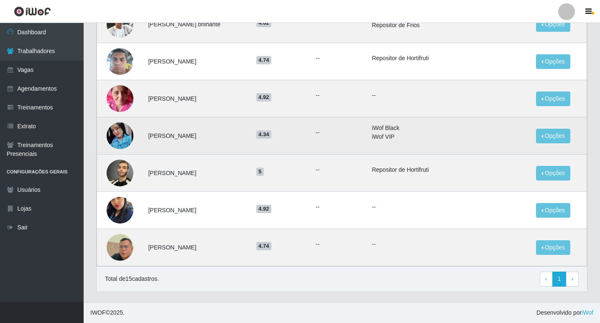
click at [124, 131] on img at bounding box center [120, 136] width 27 height 36
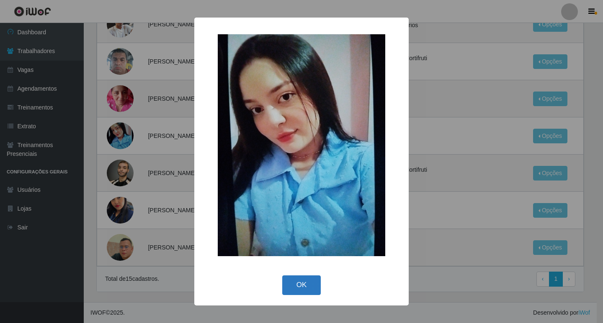
click at [307, 289] on button "OK" at bounding box center [301, 286] width 39 height 20
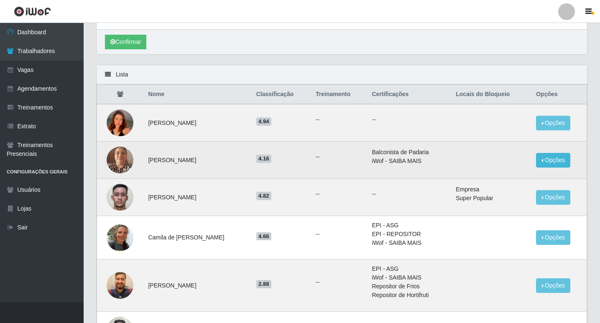
scroll to position [123, 0]
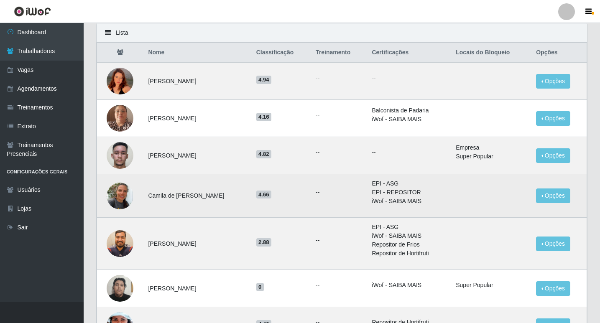
click at [124, 196] on img at bounding box center [120, 196] width 27 height 48
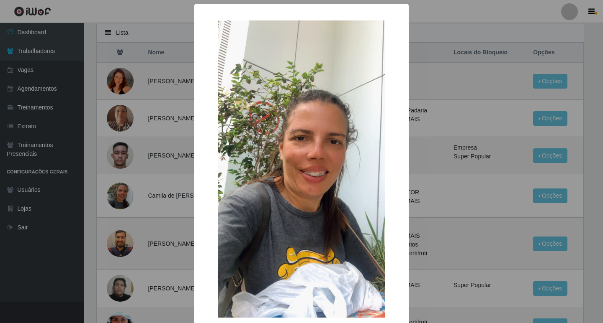
click at [429, 182] on div "× OK Cancel" at bounding box center [301, 161] width 603 height 323
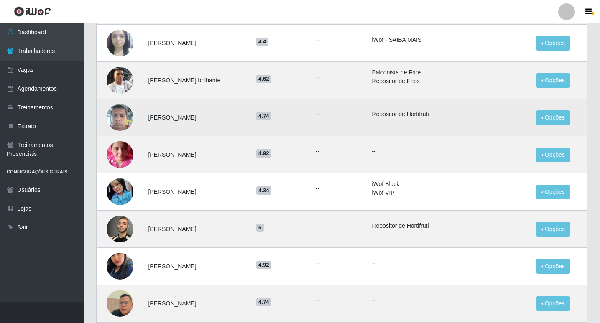
scroll to position [458, 0]
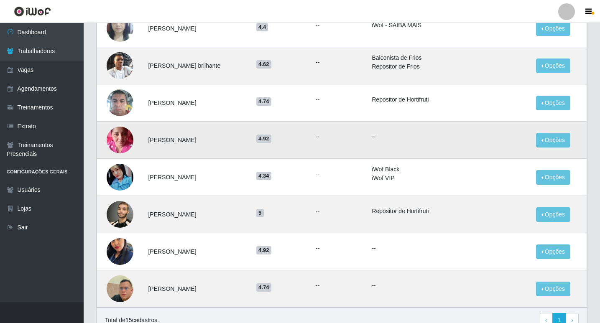
click at [118, 151] on img at bounding box center [120, 140] width 27 height 36
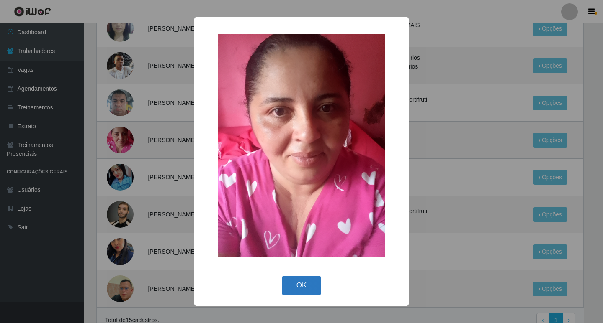
click at [310, 285] on button "OK" at bounding box center [301, 286] width 39 height 20
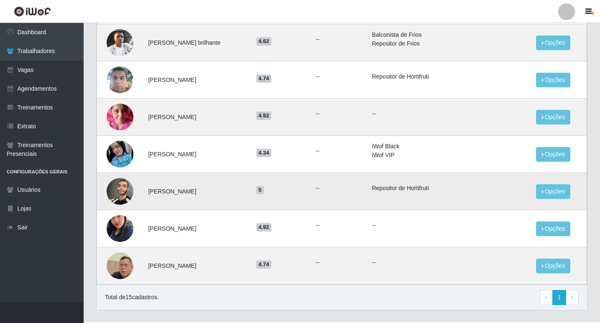
scroll to position [500, 0]
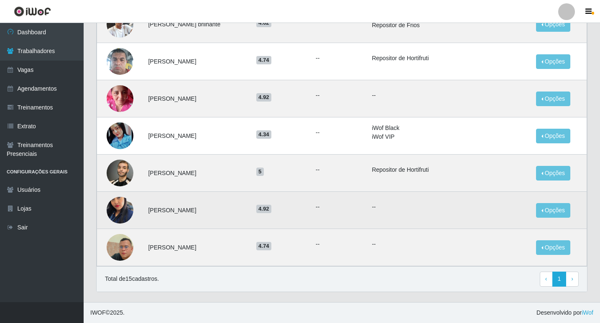
click at [121, 217] on img at bounding box center [120, 211] width 27 height 48
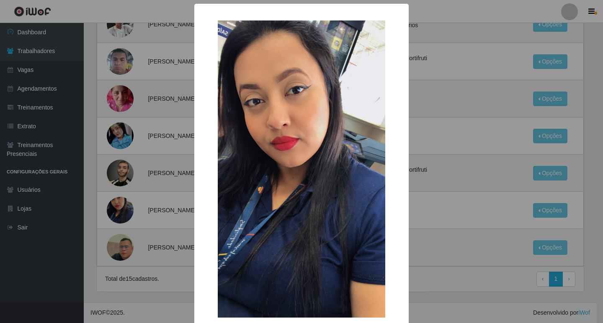
click at [459, 224] on div "× OK Cancel" at bounding box center [301, 161] width 603 height 323
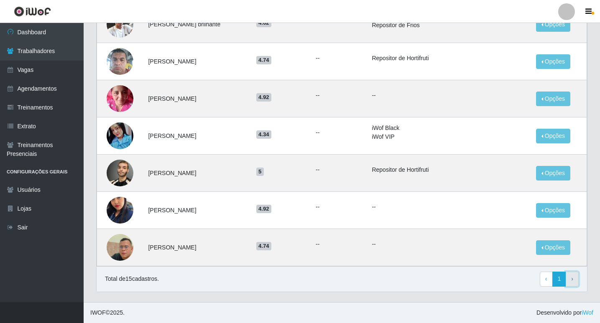
click at [572, 280] on span "›" at bounding box center [573, 279] width 2 height 7
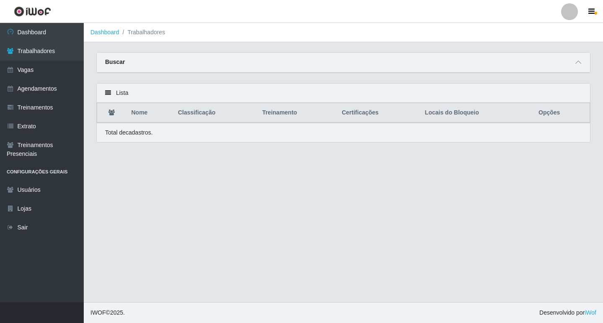
click at [118, 60] on strong "Buscar" at bounding box center [115, 62] width 20 height 7
click at [114, 34] on link "Dashboard" at bounding box center [104, 32] width 29 height 7
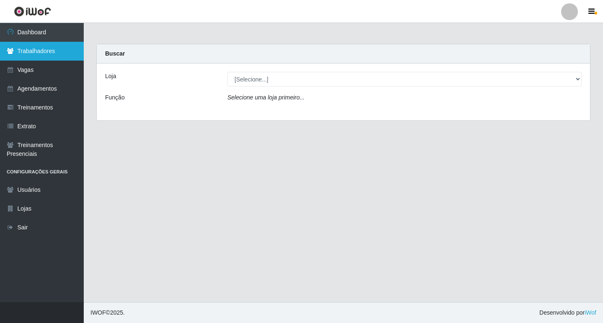
click at [53, 46] on link "Trabalhadores" at bounding box center [42, 51] width 84 height 19
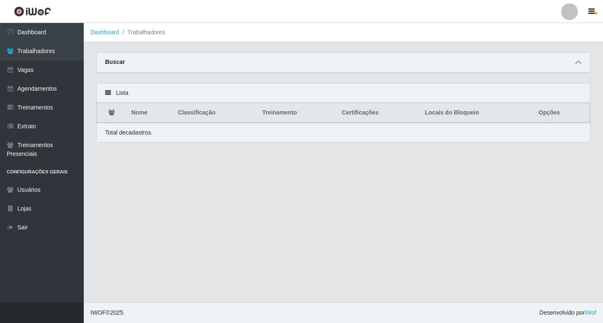
click at [578, 63] on icon at bounding box center [578, 62] width 6 height 6
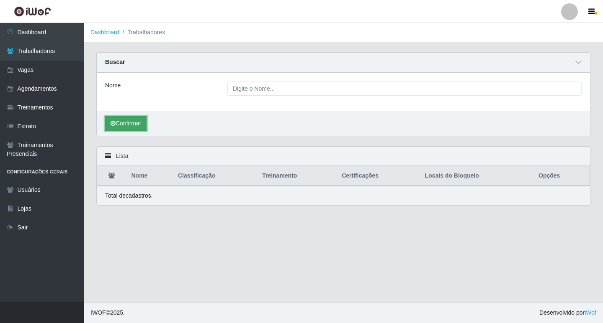
click at [116, 122] on button "Confirmar" at bounding box center [125, 123] width 41 height 15
click at [105, 116] on button "Confirmar" at bounding box center [125, 123] width 41 height 15
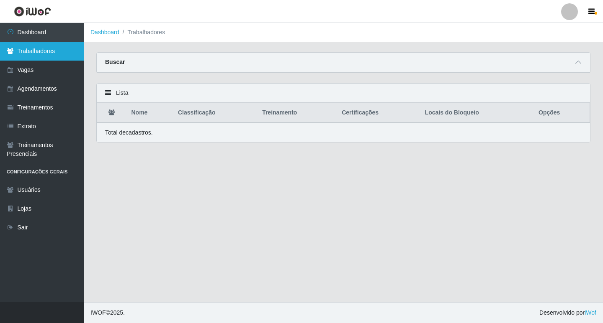
click at [59, 58] on link "Trabalhadores" at bounding box center [42, 51] width 84 height 19
click at [37, 50] on link "Trabalhadores" at bounding box center [42, 51] width 84 height 19
click at [61, 54] on link "Trabalhadores" at bounding box center [42, 51] width 84 height 19
click at [60, 54] on link "Trabalhadores" at bounding box center [42, 51] width 84 height 19
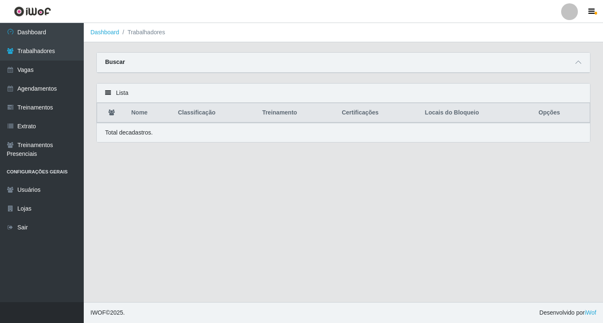
click at [134, 31] on li "Trabalhadores" at bounding box center [142, 32] width 46 height 9
click at [158, 59] on div "Buscar" at bounding box center [343, 63] width 493 height 20
click at [580, 62] on icon at bounding box center [578, 62] width 6 height 6
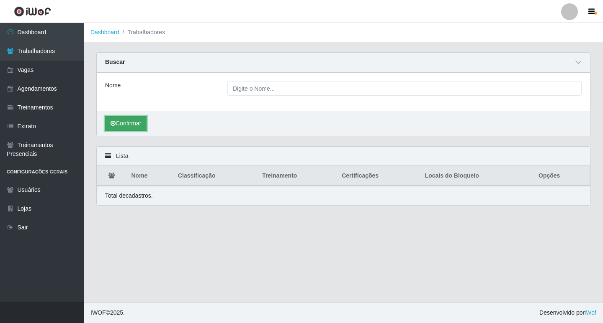
click at [121, 121] on button "Confirmar" at bounding box center [125, 123] width 41 height 15
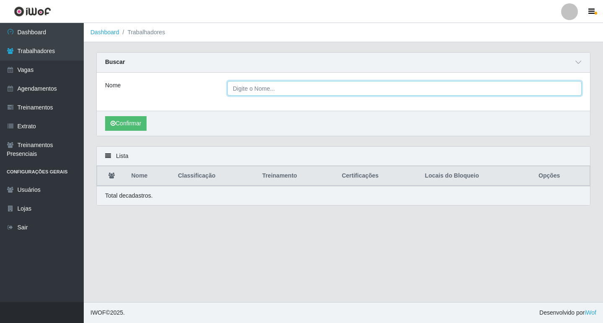
click at [308, 88] on input "Nome" at bounding box center [404, 88] width 354 height 15
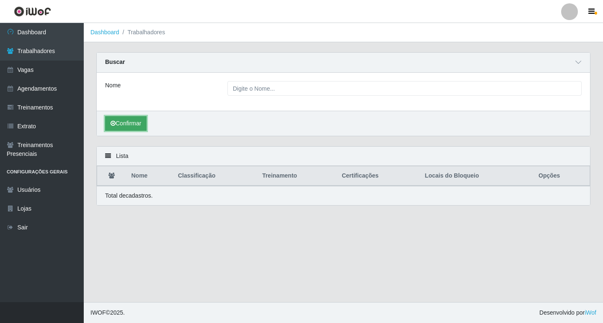
click at [127, 126] on button "Confirmar" at bounding box center [125, 123] width 41 height 15
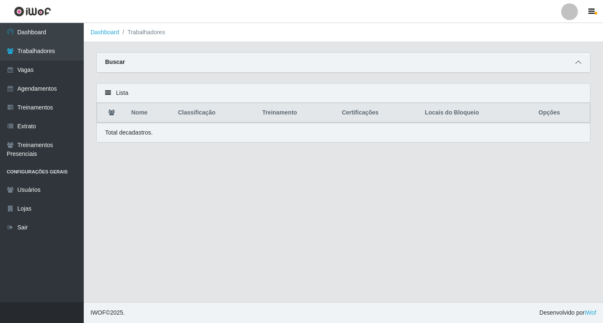
click at [575, 64] on icon at bounding box center [578, 62] width 6 height 6
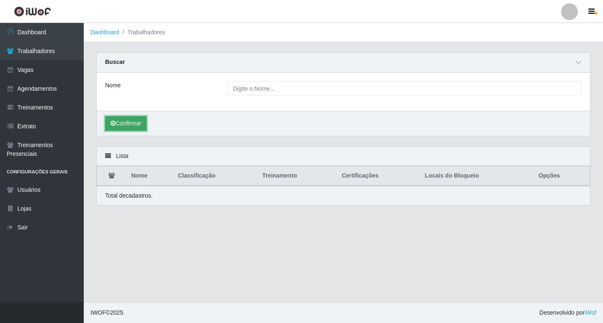
click at [127, 121] on button "Confirmar" at bounding box center [125, 123] width 41 height 15
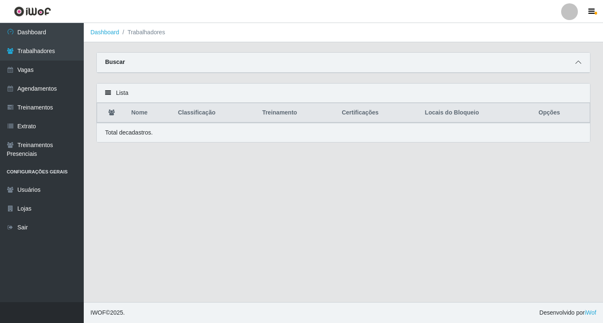
click at [576, 62] on icon at bounding box center [578, 62] width 6 height 6
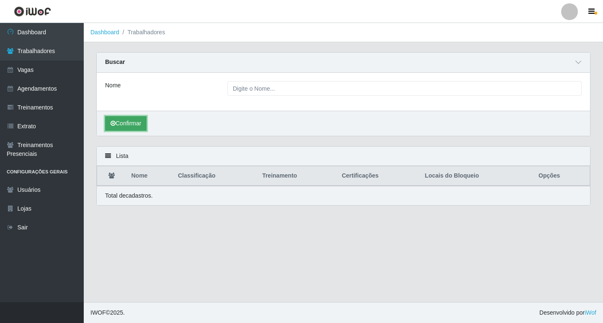
click at [121, 121] on button "Confirmar" at bounding box center [125, 123] width 41 height 15
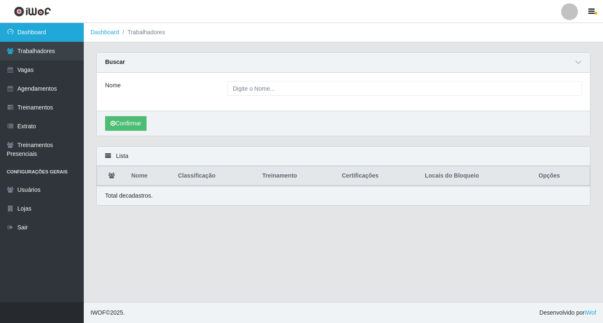
click at [35, 35] on link "Dashboard" at bounding box center [42, 32] width 84 height 19
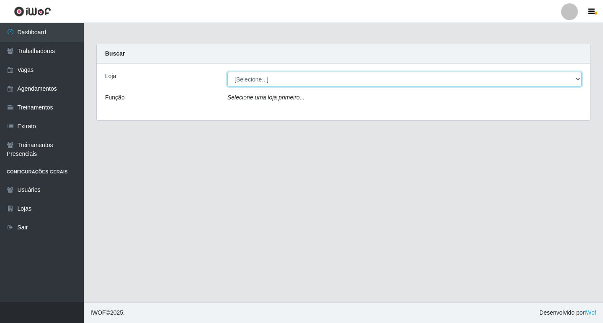
click at [280, 78] on select "[Selecione...] Super Popular" at bounding box center [404, 79] width 354 height 15
select select "537"
click at [227, 72] on select "[Selecione...] Super Popular" at bounding box center [404, 79] width 354 height 15
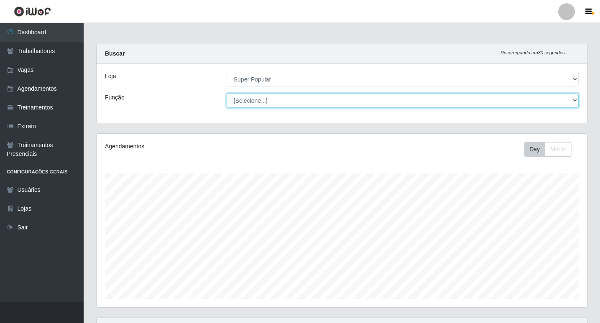
scroll to position [174, 491]
click at [265, 99] on select "[Selecione...] Repositor Repositor + Repositor ++" at bounding box center [403, 100] width 352 height 15
select select "24"
click at [227, 93] on select "[Selecione...] Repositor Repositor + Repositor ++" at bounding box center [403, 100] width 352 height 15
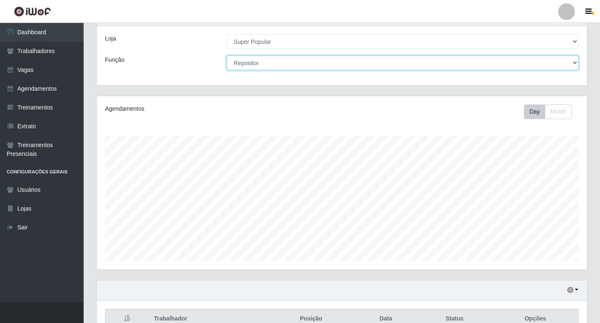
scroll to position [83, 0]
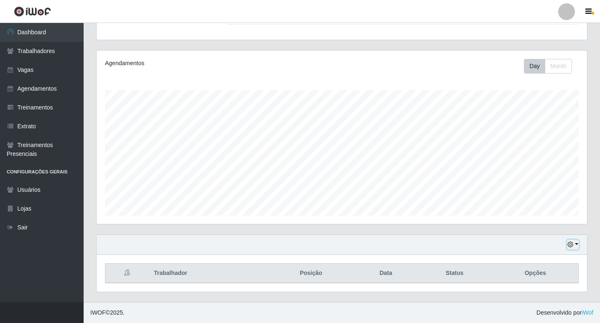
click at [572, 241] on button "button" at bounding box center [573, 245] width 12 height 10
click at [556, 233] on button "Não encerrados" at bounding box center [546, 231] width 66 height 17
click at [577, 243] on button "button" at bounding box center [573, 245] width 12 height 10
click at [418, 235] on div "Hoje 1 dia 3 dias 1 Semana Não encerrados" at bounding box center [342, 245] width 491 height 20
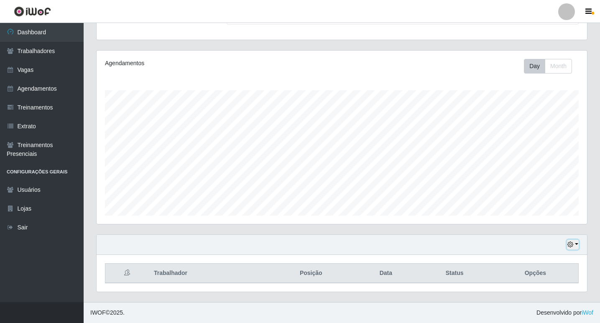
click at [577, 246] on button "button" at bounding box center [573, 245] width 12 height 10
click at [554, 210] on button "1 Semana" at bounding box center [546, 214] width 66 height 18
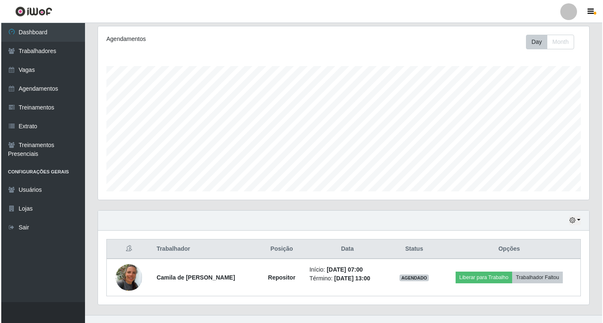
scroll to position [121, 0]
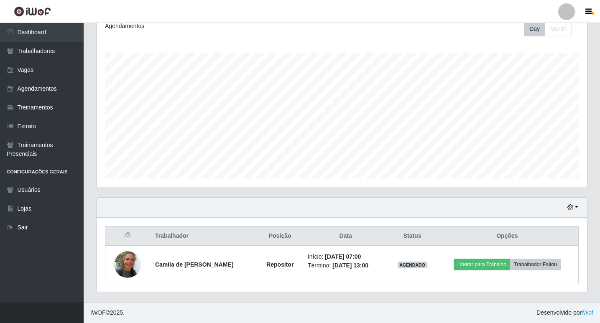
click at [418, 286] on div "Trabalhador Posição Data Status Opções Camila de Paiva Nogueira Repositor Iníci…" at bounding box center [342, 255] width 491 height 74
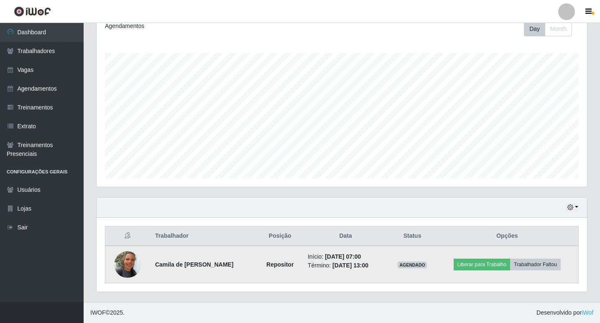
click at [119, 262] on img at bounding box center [127, 265] width 27 height 48
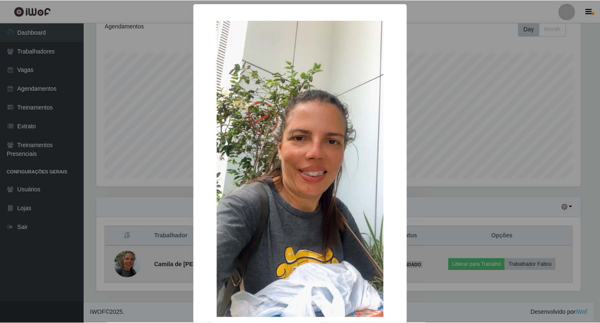
scroll to position [174, 487]
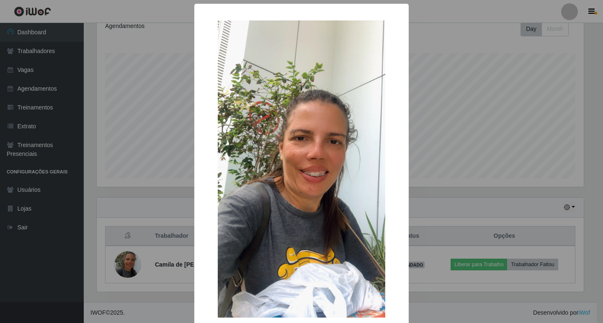
click at [516, 160] on div "× OK Cancel" at bounding box center [301, 161] width 603 height 323
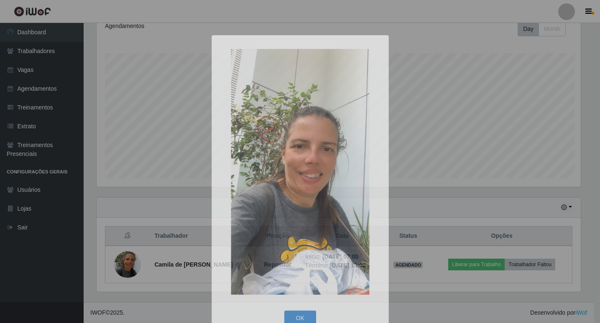
scroll to position [174, 491]
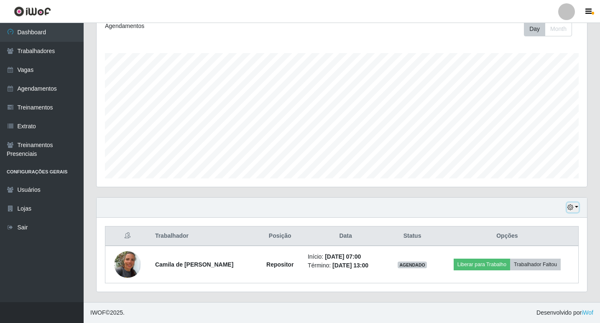
click at [577, 206] on button "button" at bounding box center [573, 208] width 12 height 10
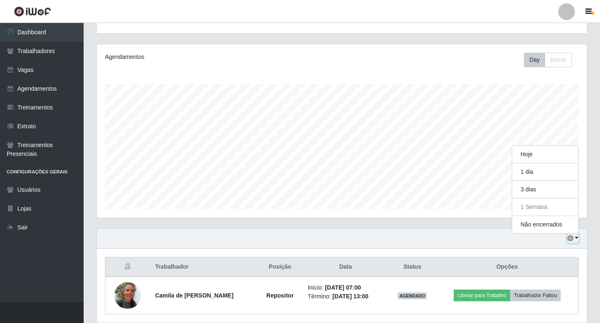
scroll to position [0, 0]
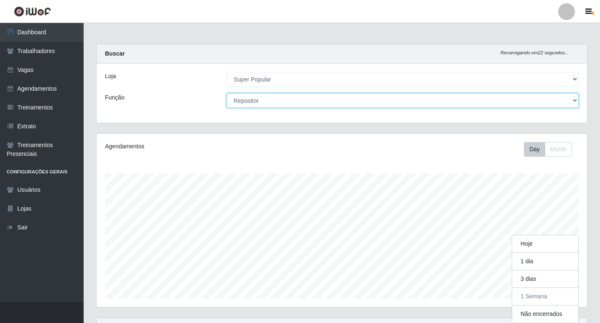
click at [352, 103] on select "[Selecione...] Repositor Repositor + Repositor ++" at bounding box center [403, 100] width 352 height 15
click at [227, 93] on select "[Selecione...] Repositor Repositor + Repositor ++" at bounding box center [403, 100] width 352 height 15
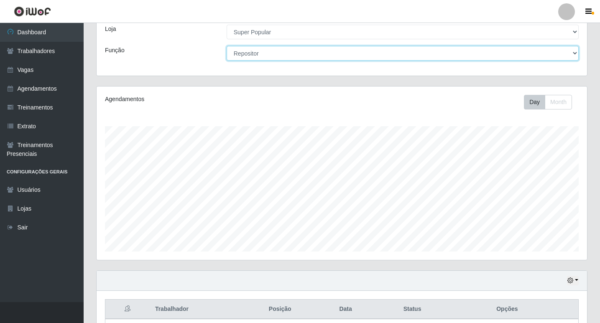
scroll to position [121, 0]
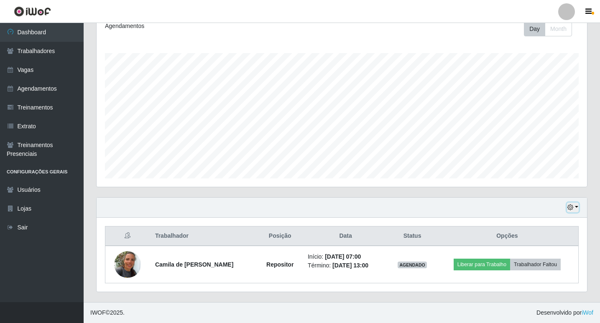
click at [576, 208] on button "button" at bounding box center [573, 208] width 12 height 10
click at [540, 159] on button "3 dias" at bounding box center [546, 159] width 66 height 18
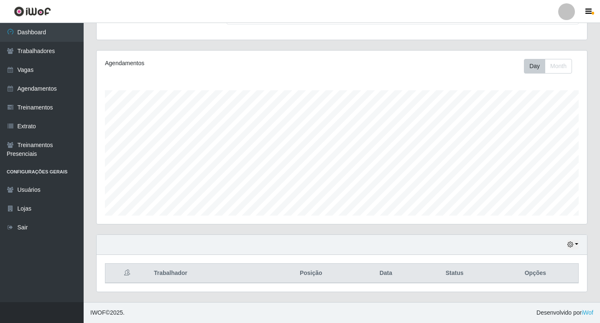
click at [581, 244] on div "Hoje 1 dia 3 dias 1 Semana Não encerrados" at bounding box center [342, 245] width 491 height 20
click at [578, 244] on button "button" at bounding box center [573, 245] width 12 height 10
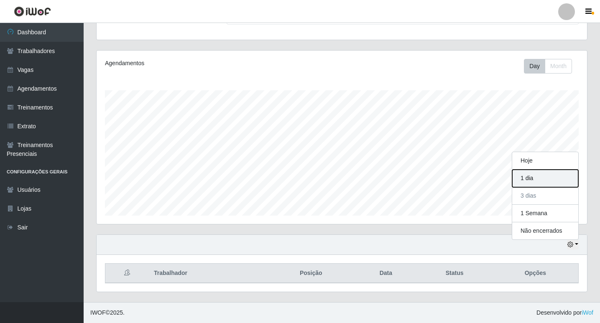
click at [548, 177] on button "1 dia" at bounding box center [546, 179] width 66 height 18
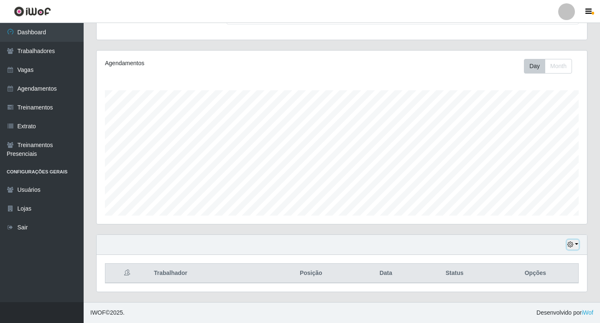
click at [573, 244] on icon "button" at bounding box center [571, 245] width 6 height 6
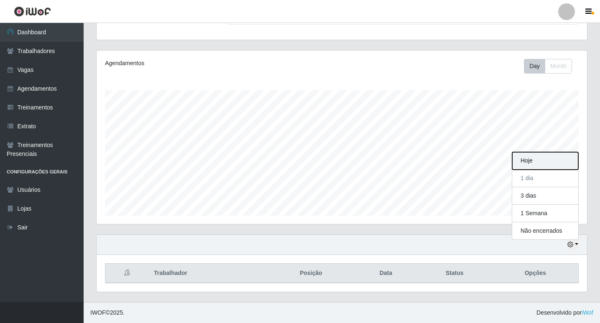
click at [549, 160] on button "Hoje" at bounding box center [546, 161] width 66 height 18
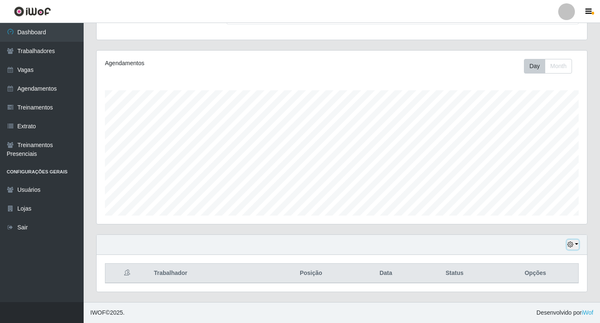
click at [577, 246] on button "button" at bounding box center [573, 245] width 12 height 10
click at [542, 208] on button "1 Semana" at bounding box center [546, 214] width 66 height 18
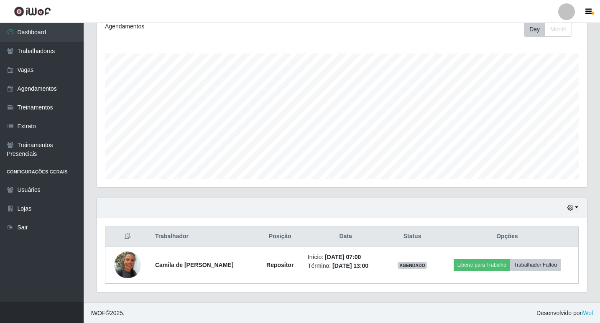
scroll to position [121, 0]
click at [569, 207] on icon "button" at bounding box center [571, 208] width 6 height 6
click at [539, 196] on button "Não encerrados" at bounding box center [546, 193] width 66 height 17
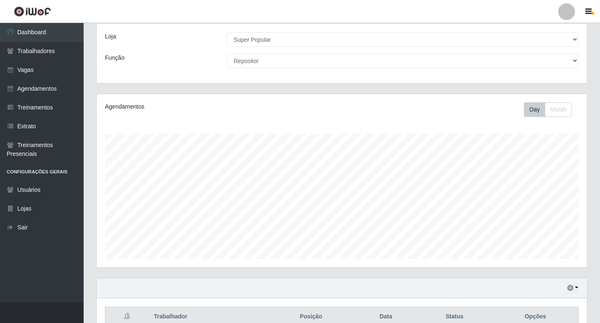
scroll to position [0, 0]
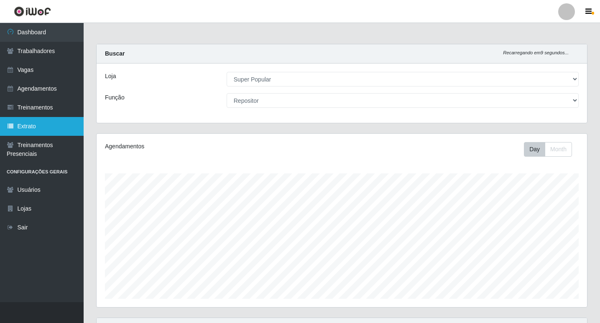
click at [30, 132] on link "Extrato" at bounding box center [42, 126] width 84 height 19
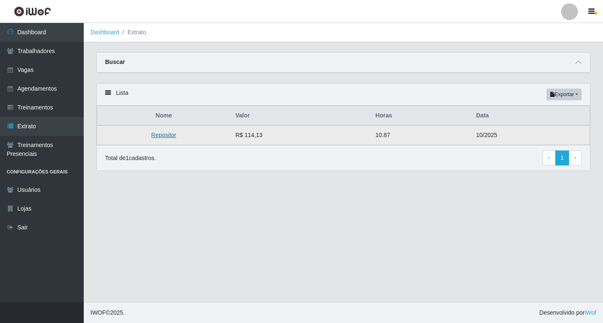
click at [167, 138] on link "Repositor" at bounding box center [163, 135] width 25 height 7
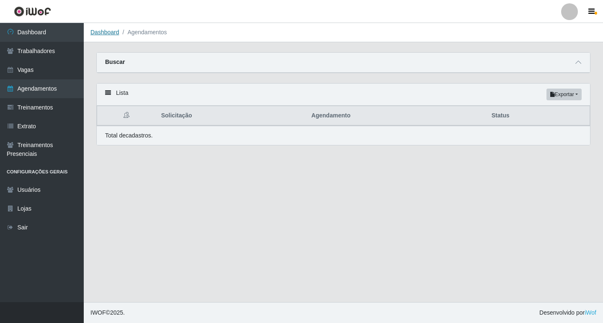
click at [106, 32] on link "Dashboard" at bounding box center [104, 32] width 29 height 7
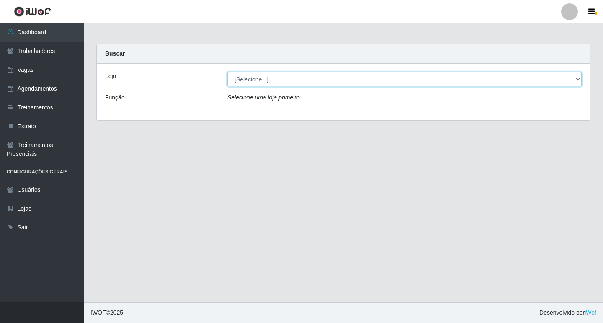
click at [280, 84] on select "[Selecione...] Super Popular" at bounding box center [404, 79] width 354 height 15
select select "537"
click at [227, 72] on select "[Selecione...] Super Popular" at bounding box center [404, 79] width 354 height 15
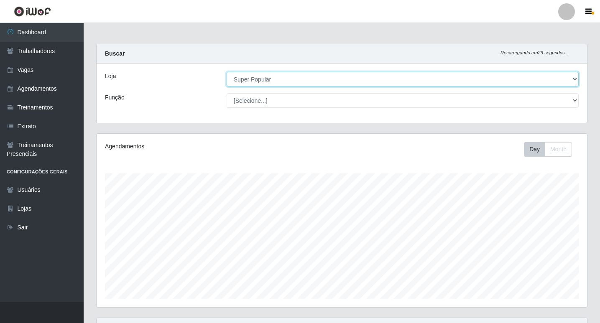
scroll to position [174, 491]
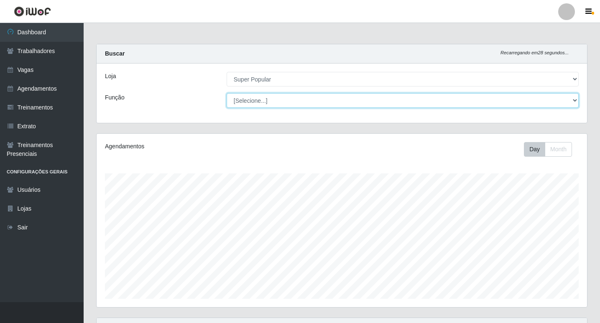
click at [276, 98] on select "[Selecione...] Repositor Repositor + Repositor ++" at bounding box center [403, 100] width 352 height 15
click at [227, 93] on select "[Selecione...] Repositor Repositor + Repositor ++" at bounding box center [403, 100] width 352 height 15
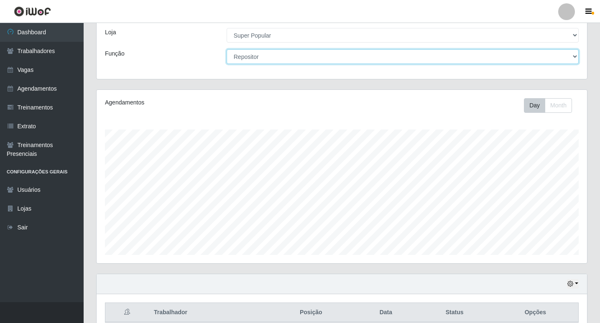
scroll to position [0, 0]
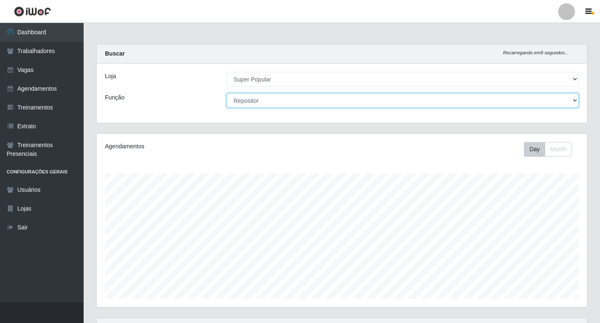
drag, startPoint x: 269, startPoint y: 103, endPoint x: 265, endPoint y: 107, distance: 5.9
click at [269, 103] on select "[Selecione...] Repositor Repositor + Repositor ++" at bounding box center [403, 100] width 352 height 15
click at [227, 93] on select "[Selecione...] Repositor Repositor + Repositor ++" at bounding box center [403, 100] width 352 height 15
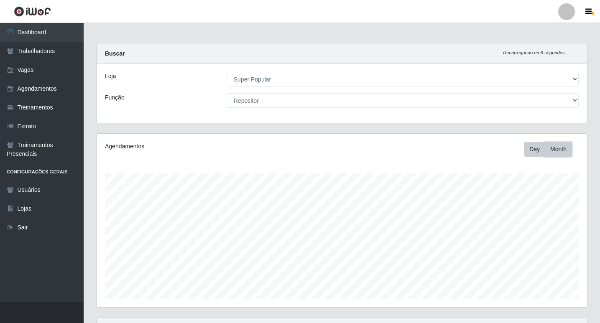
click at [549, 149] on button "Month" at bounding box center [558, 149] width 27 height 15
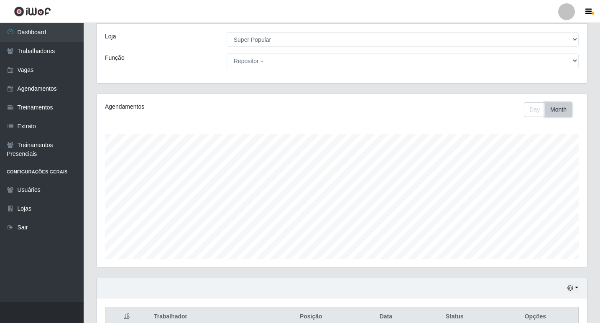
scroll to position [83, 0]
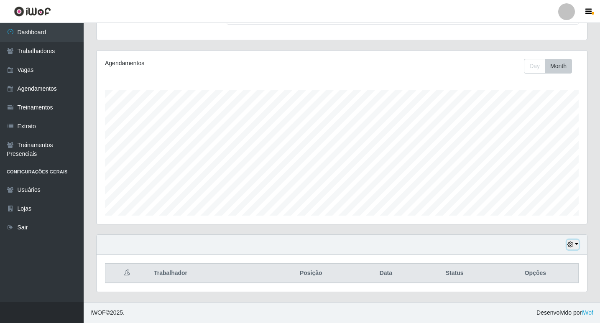
click at [572, 246] on icon "button" at bounding box center [571, 245] width 6 height 6
click at [557, 213] on button "1 Semana" at bounding box center [546, 214] width 66 height 18
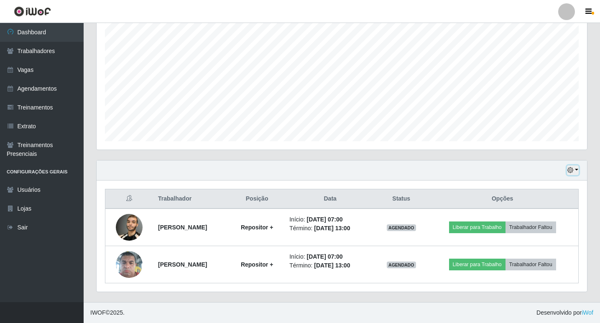
click at [573, 171] on icon "button" at bounding box center [571, 170] width 6 height 6
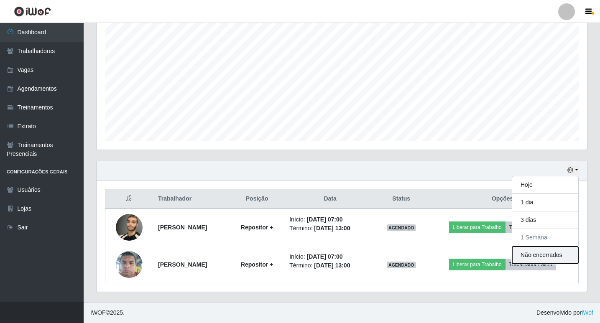
click at [532, 254] on button "Não encerrados" at bounding box center [546, 255] width 66 height 17
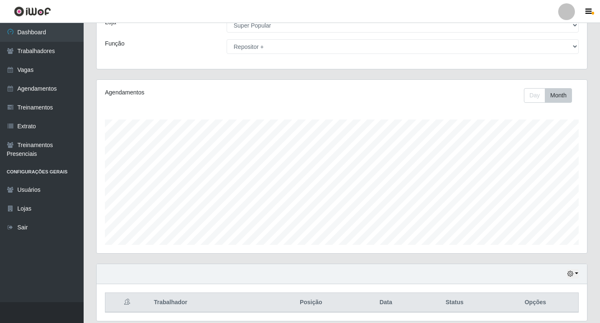
scroll to position [0, 0]
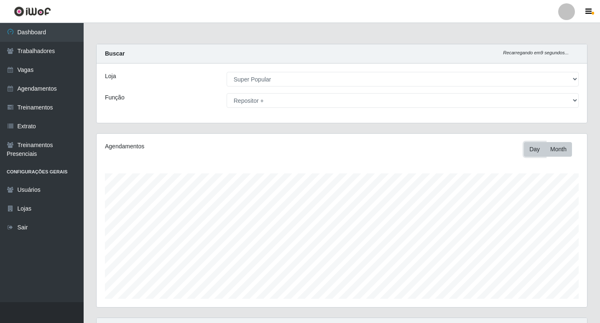
click at [539, 146] on button "Day" at bounding box center [534, 149] width 21 height 15
click at [568, 146] on button "Month" at bounding box center [558, 149] width 27 height 15
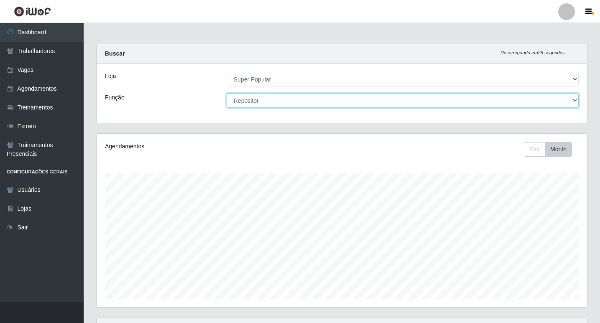
click at [283, 106] on select "[Selecione...] Repositor Repositor + Repositor ++" at bounding box center [403, 100] width 352 height 15
select select "24"
click at [227, 93] on select "[Selecione...] Repositor Repositor + Repositor ++" at bounding box center [403, 100] width 352 height 15
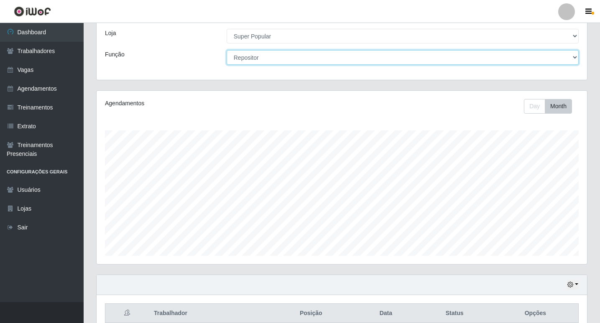
scroll to position [83, 0]
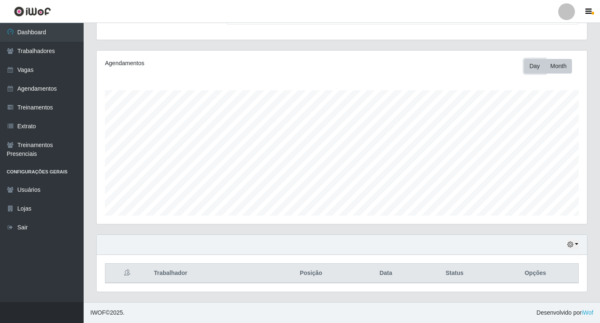
click at [541, 67] on button "Day" at bounding box center [534, 66] width 21 height 15
click at [524, 59] on button "Day" at bounding box center [534, 66] width 21 height 15
click at [556, 68] on button "Month" at bounding box center [558, 66] width 27 height 15
click at [575, 244] on button "button" at bounding box center [573, 245] width 12 height 10
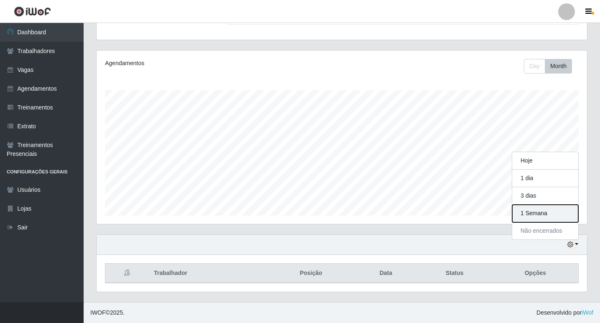
click at [544, 208] on button "1 Semana" at bounding box center [546, 214] width 66 height 18
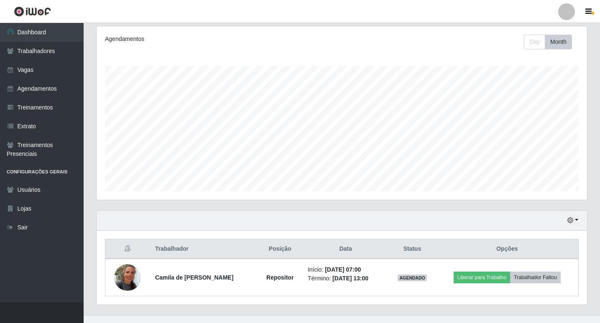
scroll to position [121, 0]
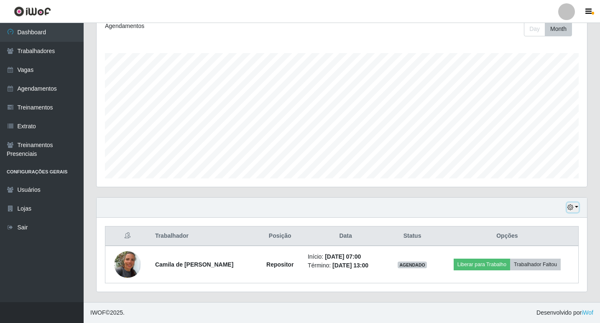
click at [576, 210] on button "button" at bounding box center [573, 208] width 12 height 10
click at [533, 124] on button "Hoje" at bounding box center [546, 124] width 66 height 18
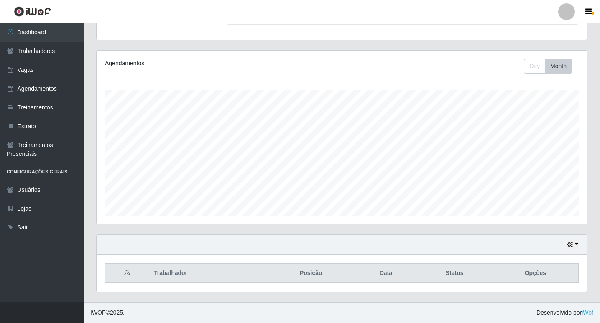
scroll to position [83, 0]
click at [572, 244] on icon "button" at bounding box center [571, 245] width 6 height 6
click at [524, 178] on button "1 dia" at bounding box center [546, 179] width 66 height 18
click at [574, 247] on button "button" at bounding box center [573, 245] width 12 height 10
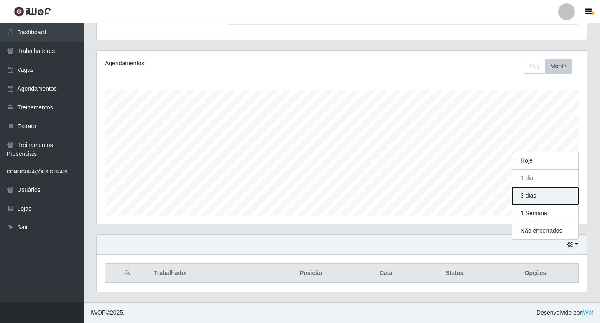
click at [533, 195] on button "3 dias" at bounding box center [546, 196] width 66 height 18
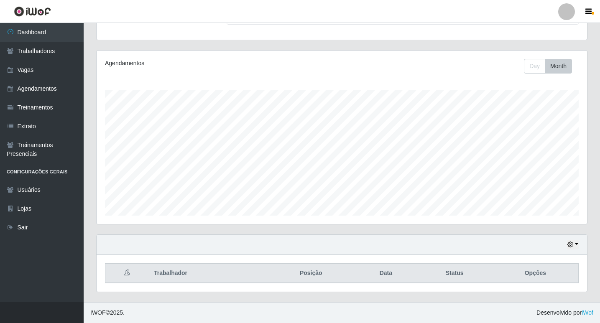
scroll to position [0, 0]
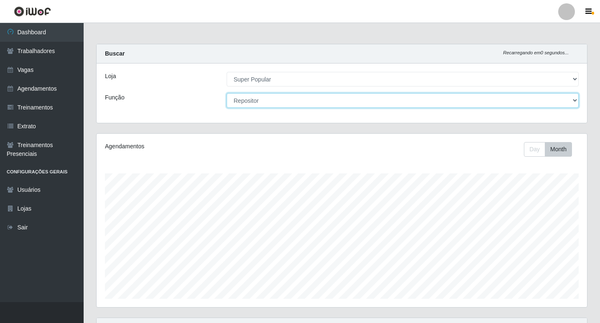
click at [254, 101] on select "[Selecione...] Repositor Repositor + Repositor ++" at bounding box center [403, 100] width 352 height 15
select select "82"
click at [227, 93] on select "[Selecione...] Repositor Repositor + Repositor ++" at bounding box center [403, 100] width 352 height 15
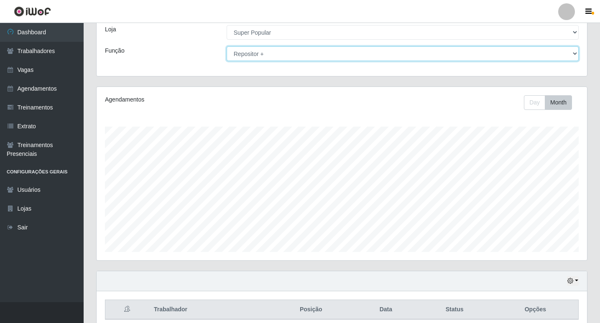
scroll to position [83, 0]
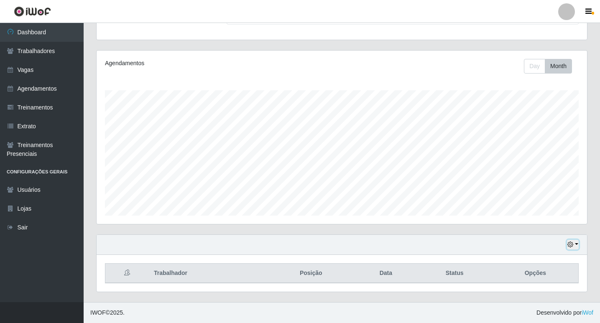
click at [575, 243] on button "button" at bounding box center [573, 245] width 12 height 10
click at [558, 217] on button "1 Semana" at bounding box center [546, 214] width 66 height 18
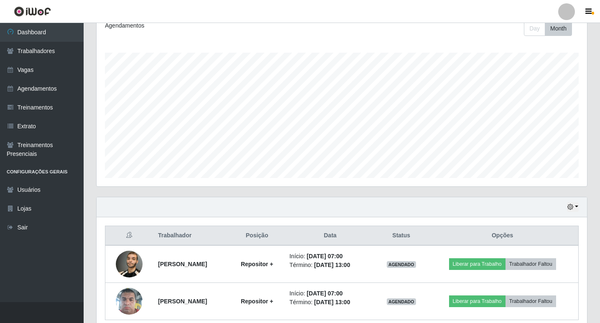
scroll to position [158, 0]
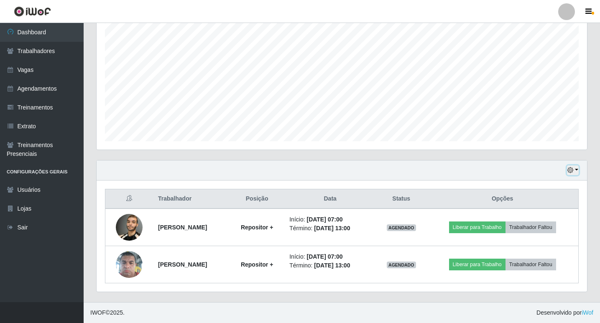
click at [574, 169] on button "button" at bounding box center [573, 171] width 12 height 10
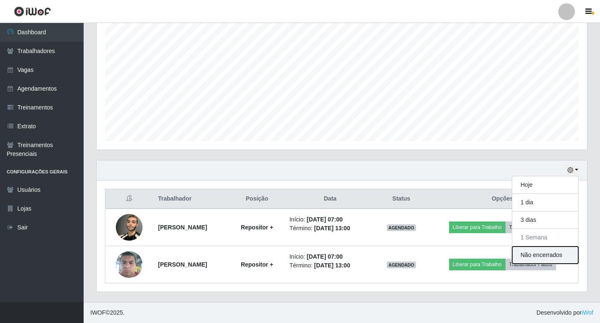
click at [551, 256] on button "Não encerrados" at bounding box center [546, 255] width 66 height 17
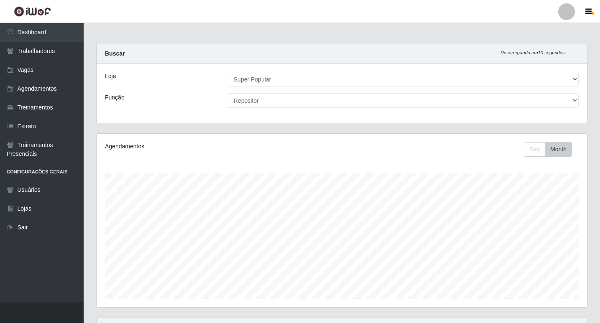
scroll to position [83, 0]
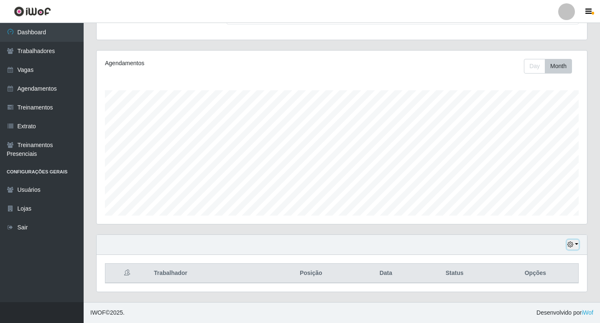
click at [570, 243] on icon "button" at bounding box center [571, 245] width 6 height 6
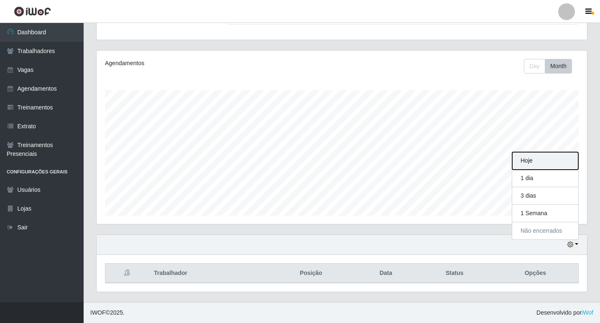
click at [558, 161] on button "Hoje" at bounding box center [546, 161] width 66 height 18
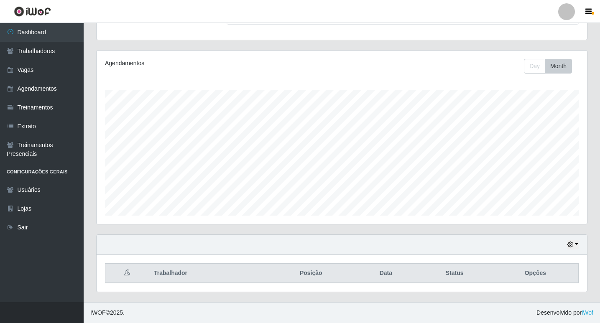
scroll to position [0, 0]
